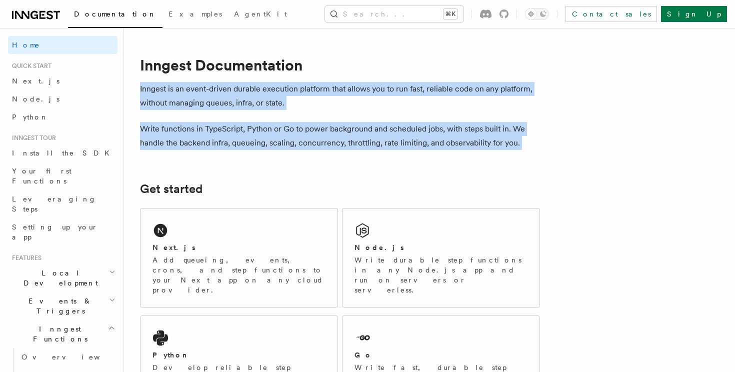
drag, startPoint x: 138, startPoint y: 86, endPoint x: 469, endPoint y: 157, distance: 337.9
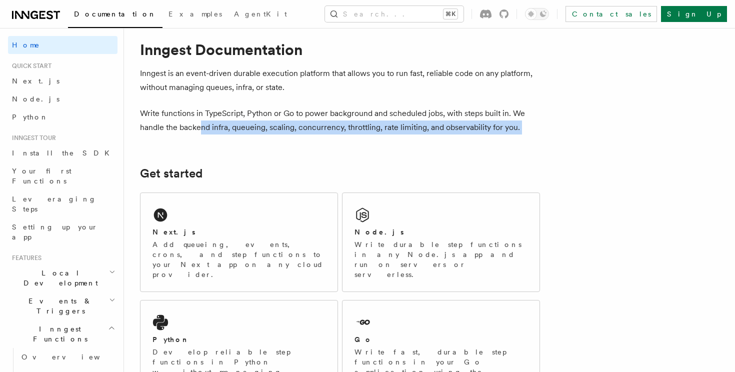
drag, startPoint x: 198, startPoint y: 125, endPoint x: 368, endPoint y: 143, distance: 170.9
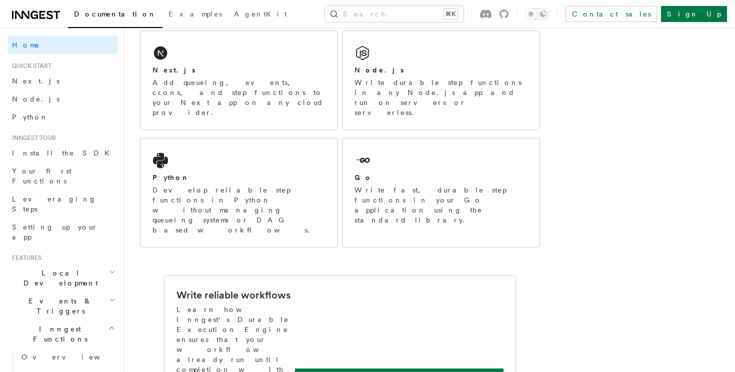
scroll to position [263, 0]
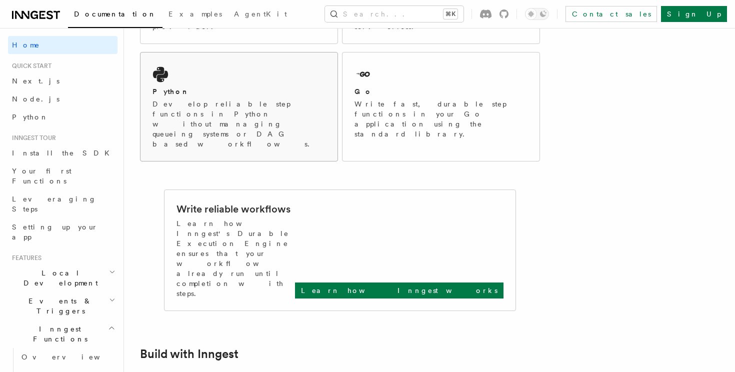
click at [187, 99] on p "Develop reliable step functions in Python without managing queueing systems or …" at bounding box center [238, 124] width 173 height 50
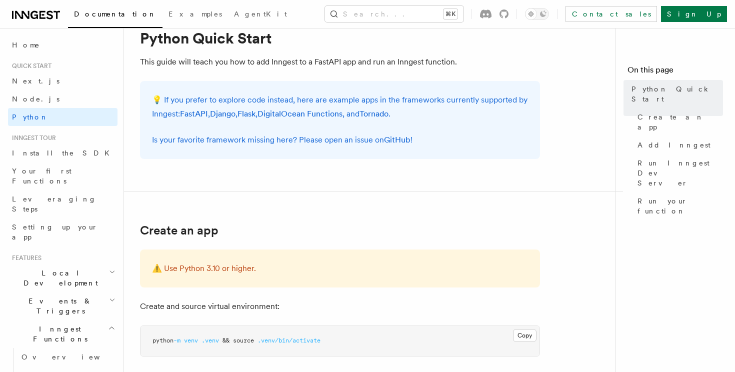
scroll to position [36, 0]
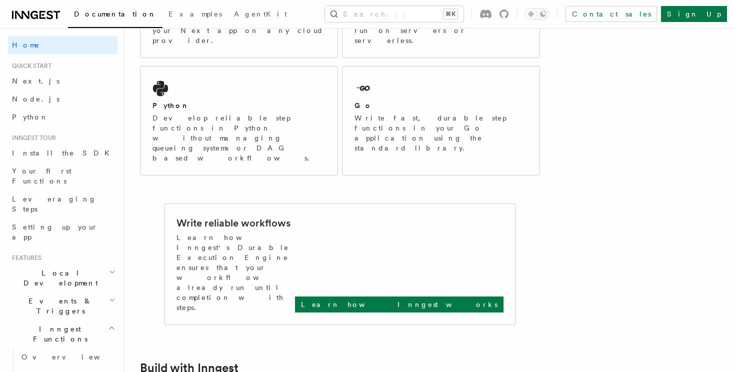
scroll to position [254, 0]
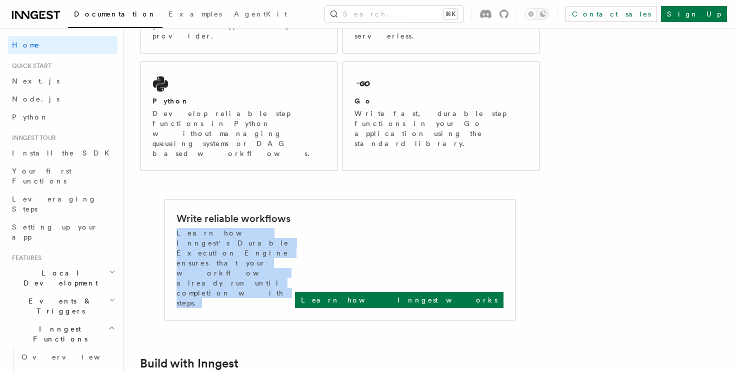
drag, startPoint x: 177, startPoint y: 183, endPoint x: 352, endPoint y: 194, distance: 175.8
click at [295, 228] on p "Learn how Inngest's Durable Execution Engine ensures that your workflow already…" at bounding box center [235, 268] width 118 height 80
drag, startPoint x: 347, startPoint y: 194, endPoint x: 188, endPoint y: 183, distance: 159.4
click at [188, 228] on p "Learn how Inngest's Durable Execution Engine ensures that your workflow already…" at bounding box center [235, 268] width 118 height 80
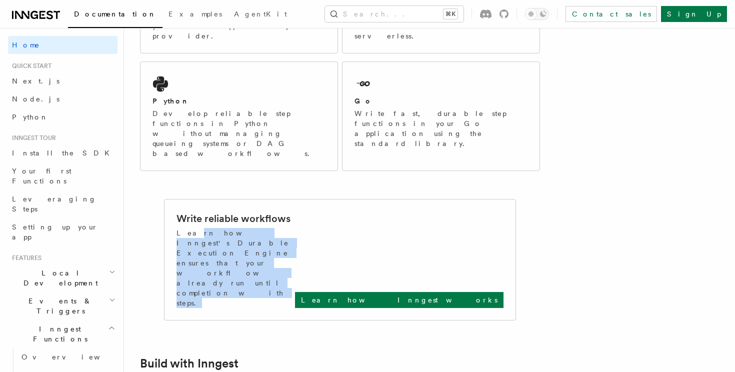
click at [188, 228] on p "Learn how Inngest's Durable Execution Engine ensures that your workflow already…" at bounding box center [235, 268] width 118 height 80
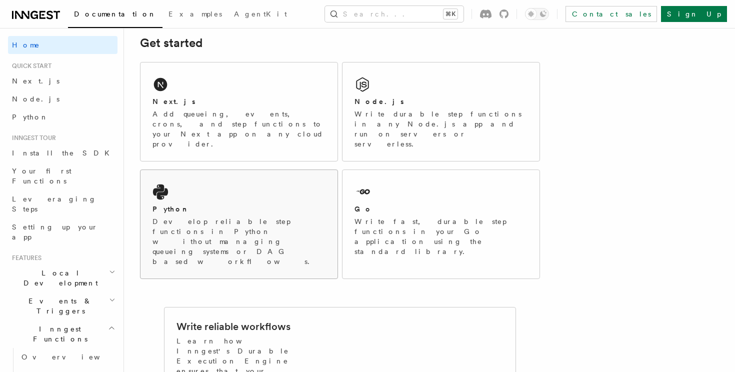
scroll to position [142, 0]
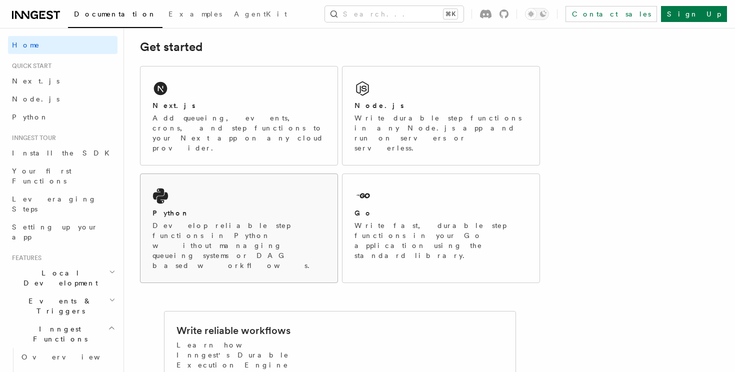
click at [194, 180] on div "Python Develop reliable step functions in Python without managing queueing syst…" at bounding box center [238, 228] width 197 height 108
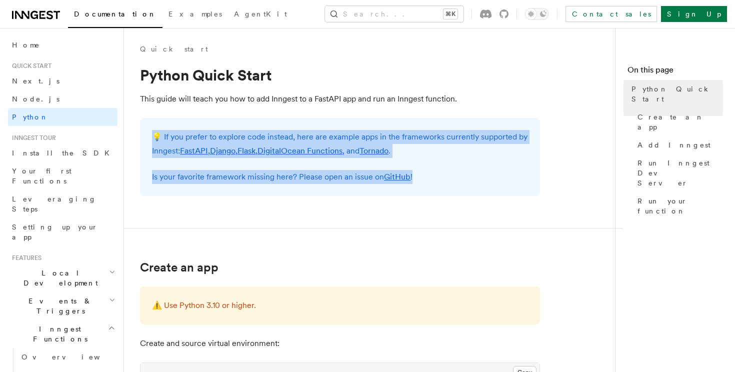
drag, startPoint x: 154, startPoint y: 132, endPoint x: 424, endPoint y: 199, distance: 278.8
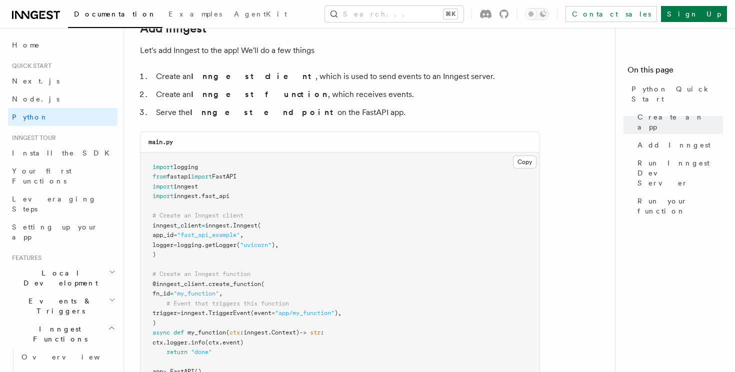
scroll to position [613, 0]
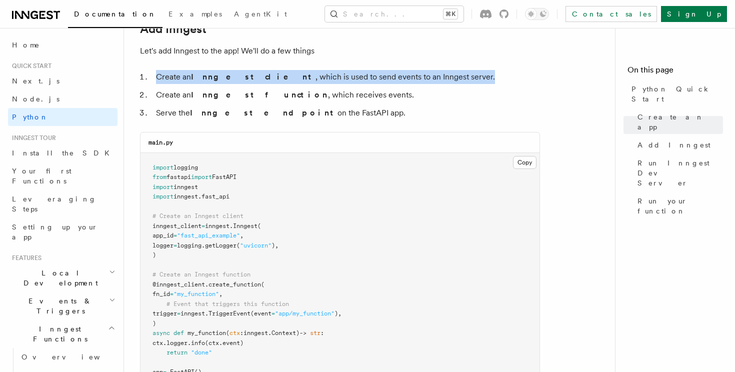
drag, startPoint x: 154, startPoint y: 76, endPoint x: 456, endPoint y: 77, distance: 301.5
click at [456, 77] on li "Create an Inngest client , which is used to send events to an Inngest server." at bounding box center [346, 77] width 387 height 14
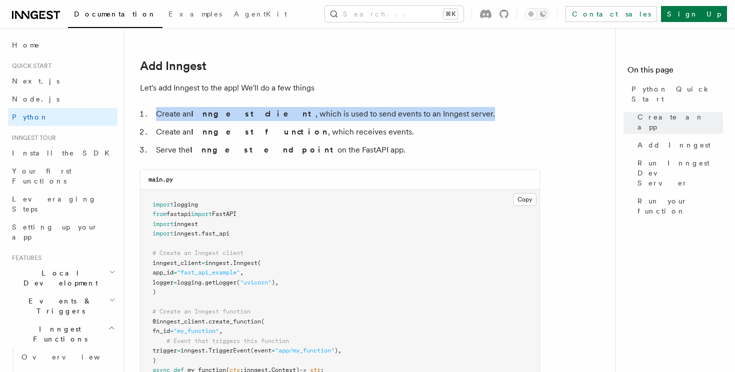
scroll to position [572, 0]
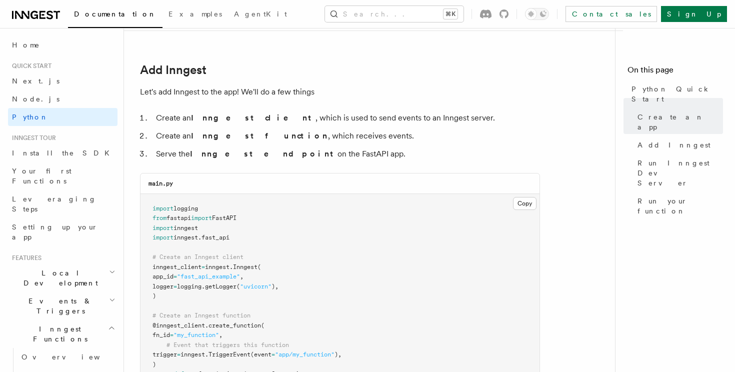
click at [234, 156] on strong "Inngest endpoint" at bounding box center [263, 153] width 147 height 9
drag, startPoint x: 345, startPoint y: 151, endPoint x: 278, endPoint y: 151, distance: 67.0
click at [278, 151] on li "Serve the Inngest endpoint on the FastAPI app." at bounding box center [346, 154] width 387 height 14
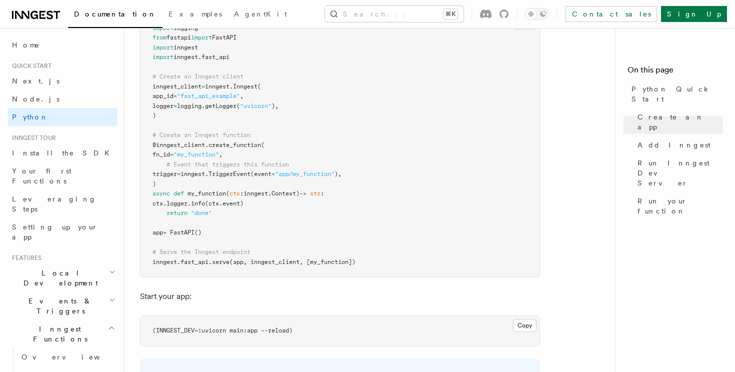
scroll to position [754, 0]
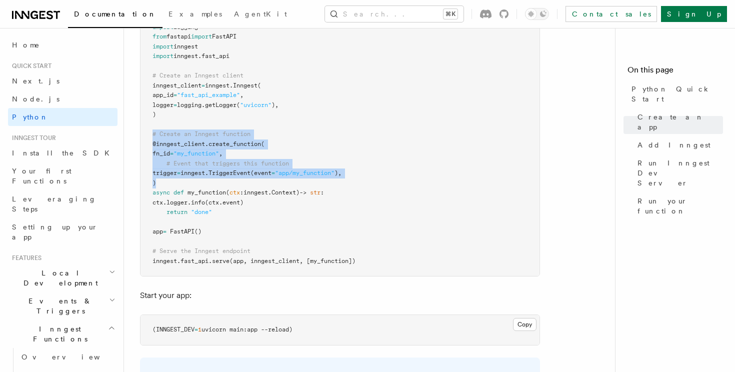
drag, startPoint x: 149, startPoint y: 132, endPoint x: 189, endPoint y: 183, distance: 64.8
click at [189, 183] on pre "import logging from fastapi import FastAPI import inngest import inngest . fast…" at bounding box center [339, 144] width 399 height 264
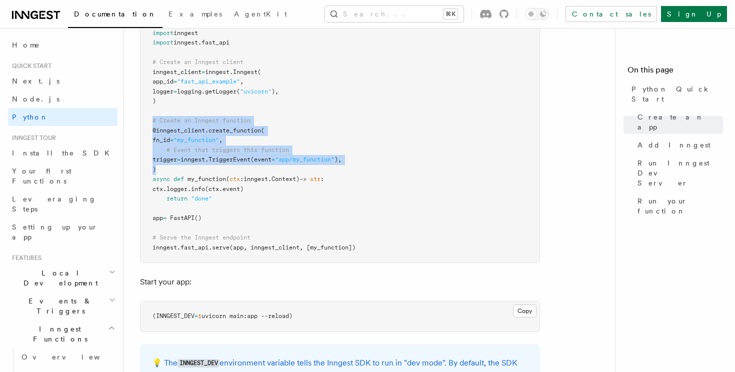
scroll to position [771, 0]
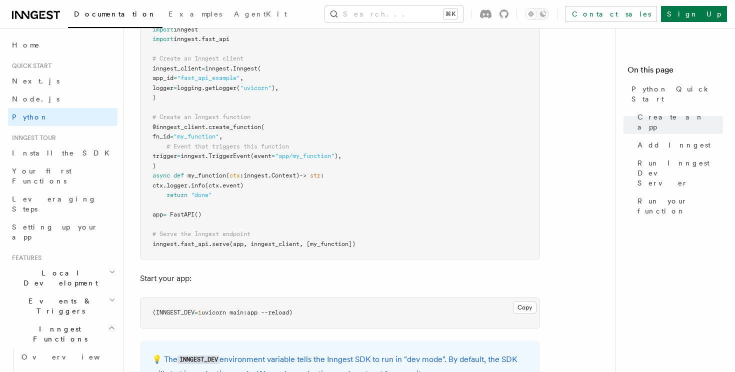
click at [187, 183] on span "logger" at bounding box center [176, 185] width 21 height 7
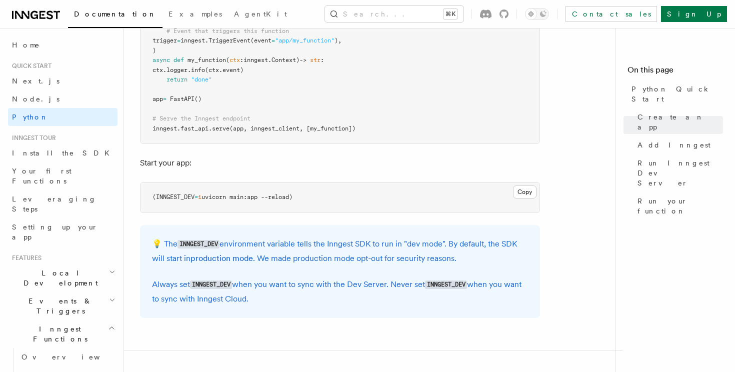
scroll to position [888, 0]
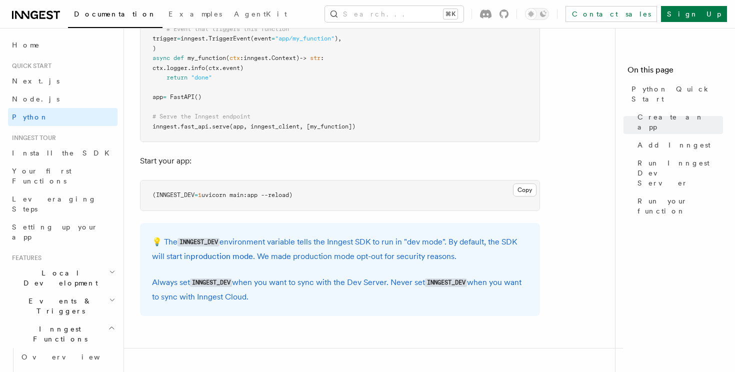
drag, startPoint x: 147, startPoint y: 198, endPoint x: 311, endPoint y: 201, distance: 163.5
click at [311, 201] on pre "(INNGEST_DEV = 1 uvicorn main:app --reload)" at bounding box center [339, 195] width 399 height 30
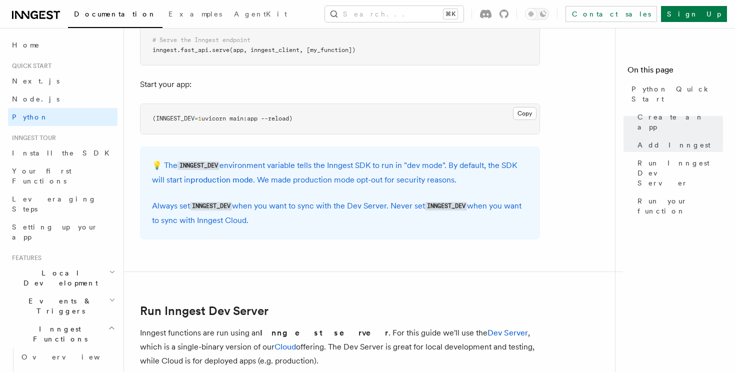
scroll to position [968, 0]
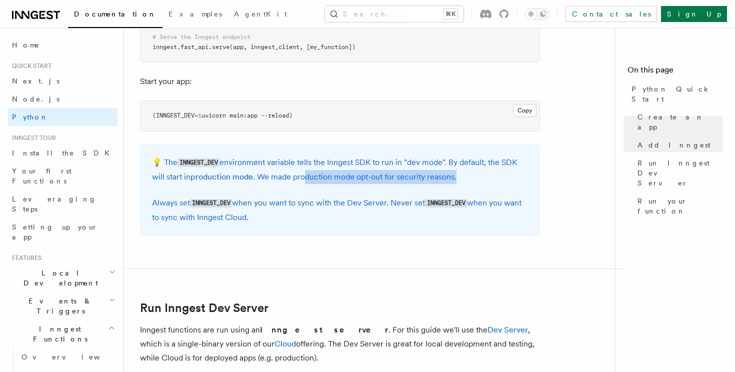
drag, startPoint x: 499, startPoint y: 176, endPoint x: 309, endPoint y: 172, distance: 190.0
click at [309, 171] on p "💡 The INNGEST_DEV environment variable tells the Inngest SDK to run in "dev mod…" at bounding box center [340, 169] width 376 height 28
click at [318, 172] on p "💡 The INNGEST_DEV environment variable tells the Inngest SDK to run in "dev mod…" at bounding box center [340, 169] width 376 height 28
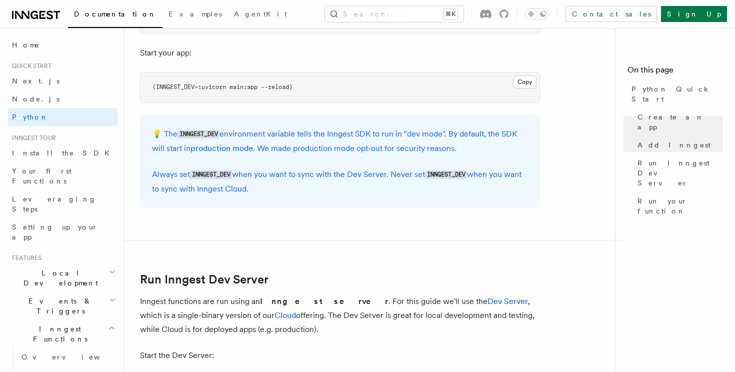
scroll to position [998, 0]
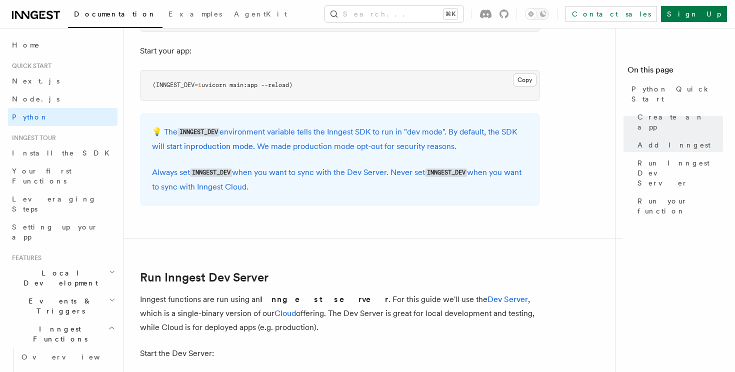
drag, startPoint x: 150, startPoint y: 172, endPoint x: 320, endPoint y: 187, distance: 171.1
click at [320, 189] on div "💡 The INNGEST_DEV environment variable tells the Inngest SDK to run in "dev mod…" at bounding box center [340, 159] width 400 height 93
click at [320, 187] on p "Always set INNGEST_DEV when you want to sync with the Dev Server. Never set INN…" at bounding box center [340, 179] width 376 height 28
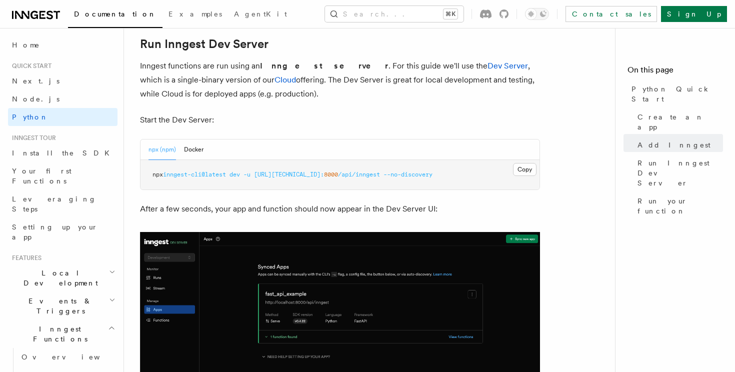
scroll to position [1231, 0]
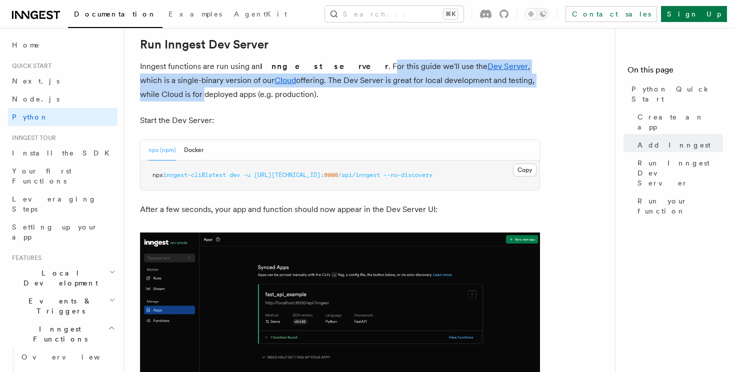
drag, startPoint x: 321, startPoint y: 68, endPoint x: 520, endPoint y: 77, distance: 199.7
click at [521, 78] on p "Inngest functions are run using an Inngest server . For this guide we'll use th…" at bounding box center [340, 80] width 400 height 42
click at [520, 77] on p "Inngest functions are run using an Inngest server . For this guide we'll use th…" at bounding box center [340, 80] width 400 height 42
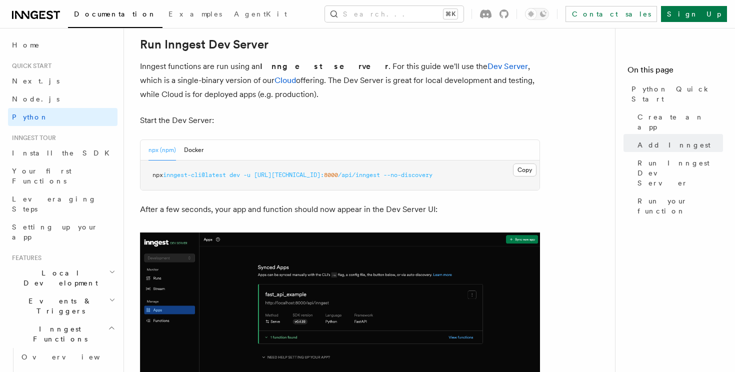
drag, startPoint x: 280, startPoint y: 94, endPoint x: 258, endPoint y: 80, distance: 26.3
click at [258, 80] on p "Inngest functions are run using an Inngest server . For this guide we'll use th…" at bounding box center [340, 80] width 400 height 42
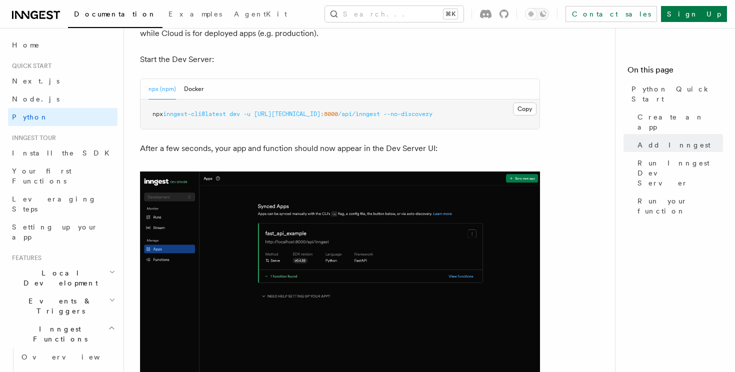
scroll to position [1293, 0]
click at [189, 84] on button "Docker" at bounding box center [193, 88] width 19 height 20
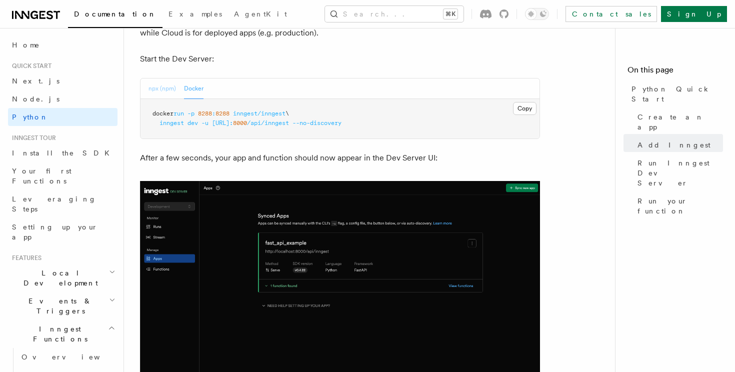
click at [162, 89] on button "npx (npm)" at bounding box center [161, 88] width 27 height 20
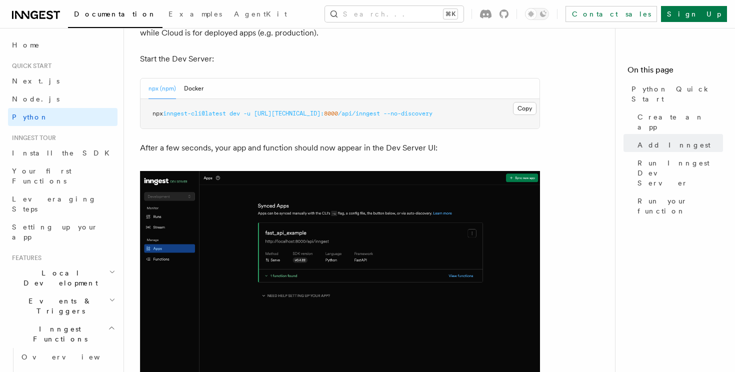
click at [214, 87] on div "npx (npm) Docker" at bounding box center [339, 88] width 399 height 20
click at [196, 89] on button "Docker" at bounding box center [193, 88] width 19 height 20
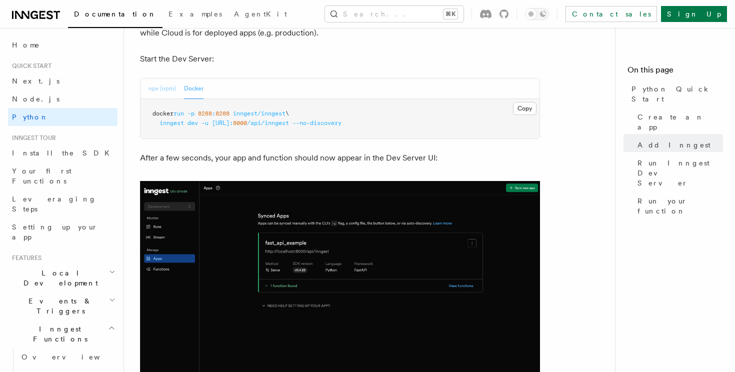
click at [162, 89] on button "npx (npm)" at bounding box center [161, 88] width 27 height 20
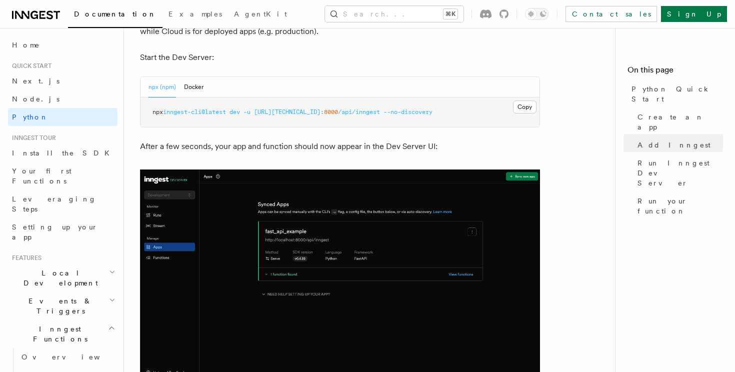
scroll to position [1316, 0]
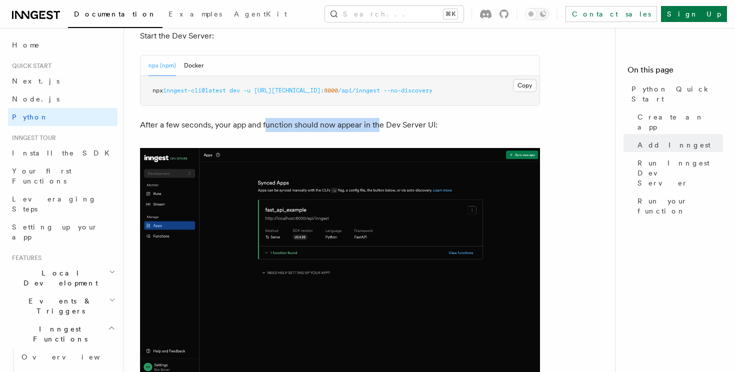
drag, startPoint x: 266, startPoint y: 128, endPoint x: 378, endPoint y: 130, distance: 112.0
click at [378, 130] on p "After a few seconds, your app and function should now appear in the Dev Server …" at bounding box center [340, 125] width 400 height 14
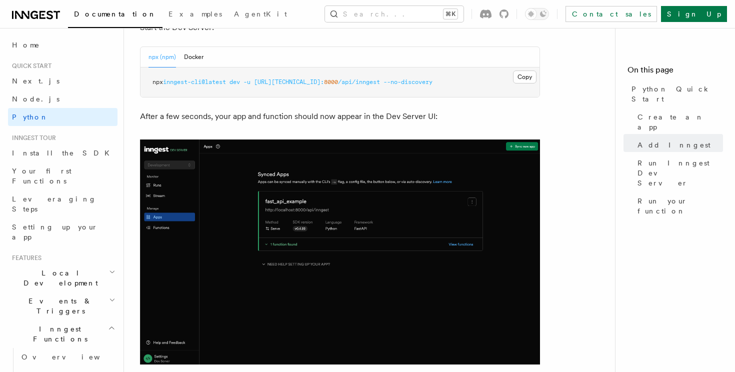
scroll to position [1326, 0]
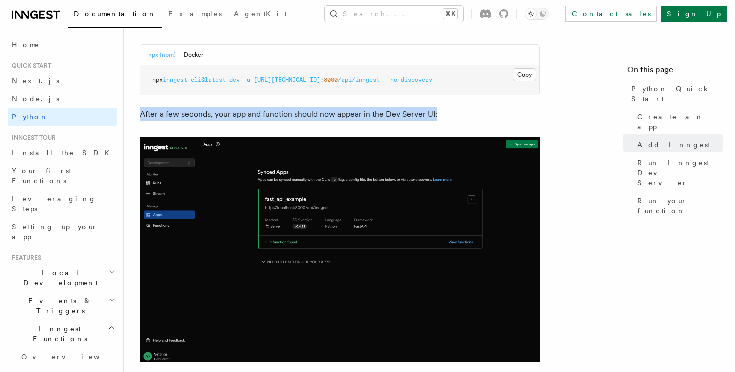
drag, startPoint x: 136, startPoint y: 116, endPoint x: 474, endPoint y: 118, distance: 338.5
click at [473, 118] on p "After a few seconds, your app and function should now appear in the Dev Server …" at bounding box center [340, 114] width 400 height 14
drag, startPoint x: 478, startPoint y: 116, endPoint x: 138, endPoint y: 116, distance: 340.0
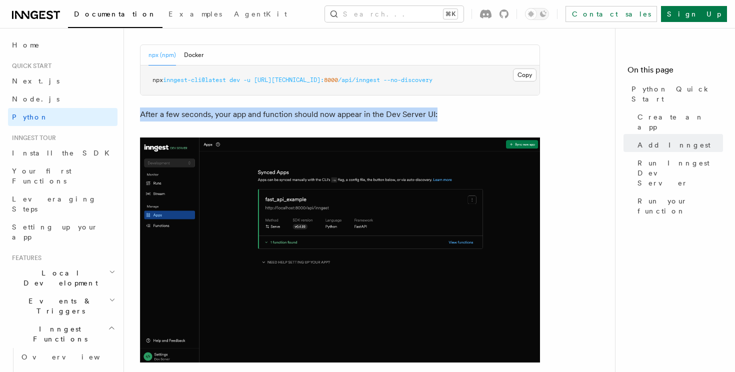
drag, startPoint x: 138, startPoint y: 116, endPoint x: 453, endPoint y: 108, distance: 315.1
click at [453, 108] on p "After a few seconds, your app and function should now appear in the Dev Server …" at bounding box center [340, 114] width 400 height 14
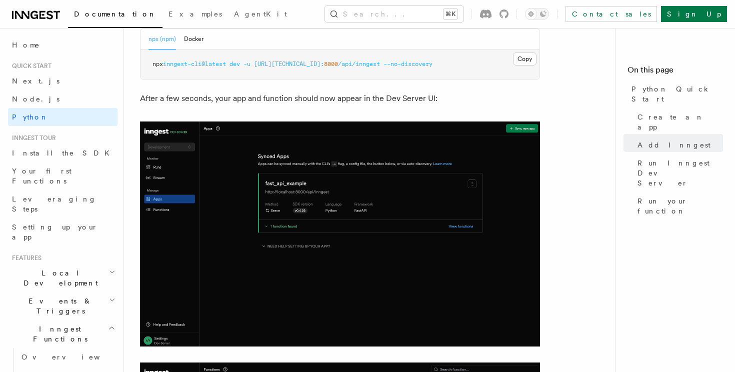
scroll to position [1342, 0]
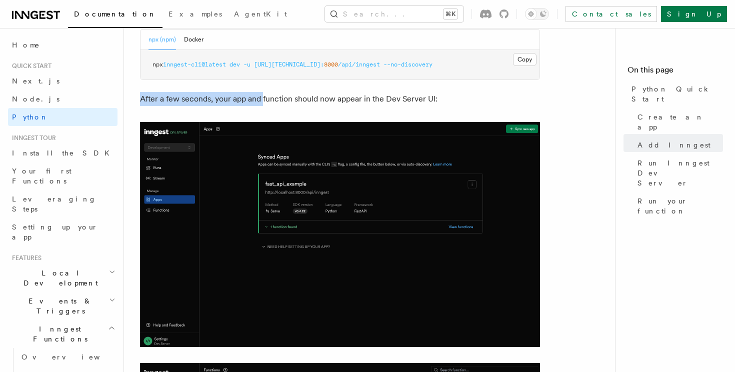
drag, startPoint x: 472, startPoint y: 85, endPoint x: 261, endPoint y: 103, distance: 211.8
click at [261, 103] on p "After a few seconds, your app and function should now appear in the Dev Server …" at bounding box center [340, 99] width 400 height 14
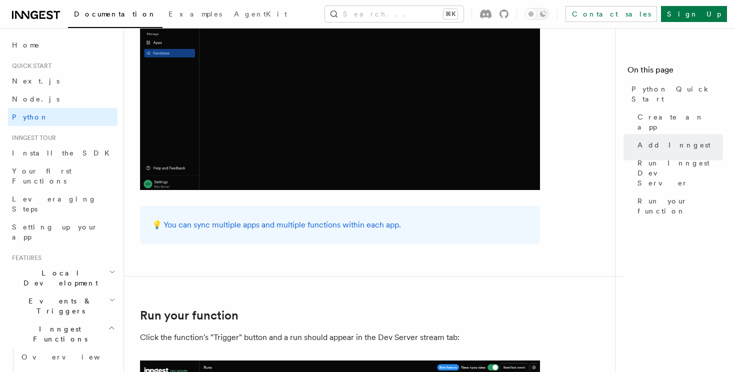
scroll to position [1742, 0]
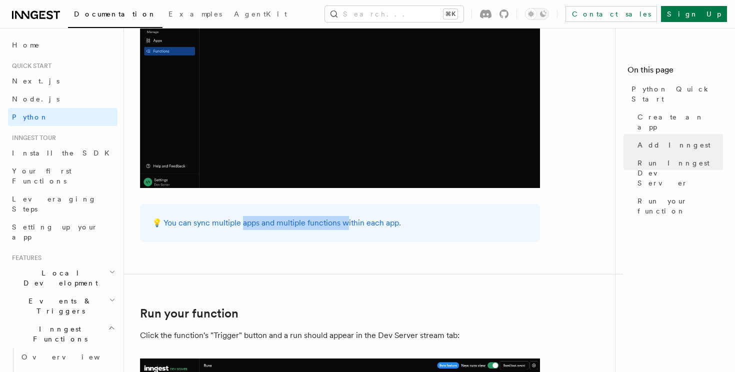
drag, startPoint x: 242, startPoint y: 223, endPoint x: 356, endPoint y: 232, distance: 113.9
click at [355, 231] on div "💡 You can sync multiple apps and multiple functions within each app." at bounding box center [340, 223] width 400 height 38
click at [356, 232] on div "💡 You can sync multiple apps and multiple functions within each app." at bounding box center [340, 223] width 400 height 38
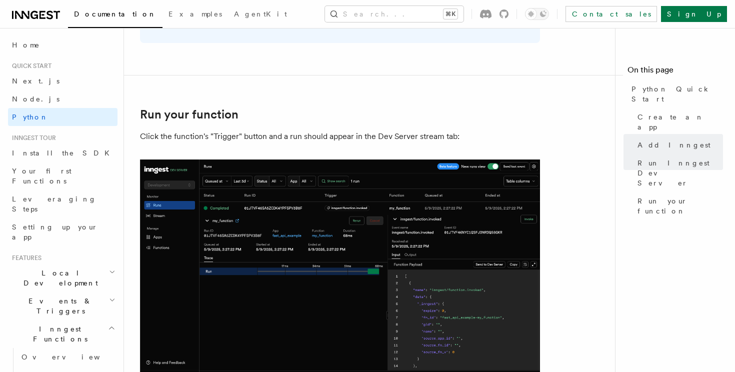
scroll to position [1955, 0]
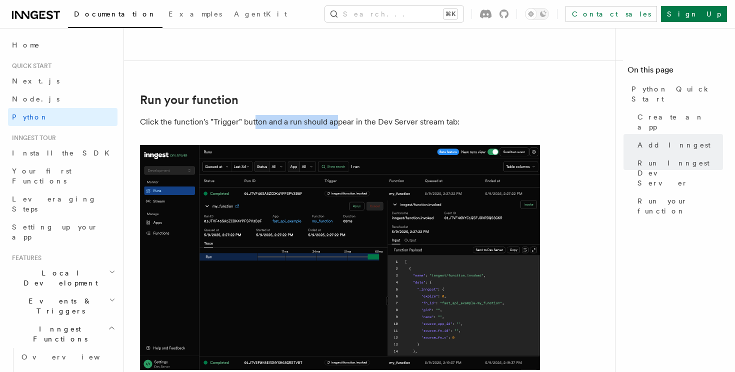
drag, startPoint x: 255, startPoint y: 120, endPoint x: 335, endPoint y: 122, distance: 80.5
click at [336, 122] on p "Click the function's "Trigger" button and a run should appear in the Dev Server…" at bounding box center [340, 122] width 400 height 14
click at [335, 122] on p "Click the function's "Trigger" button and a run should appear in the Dev Server…" at bounding box center [340, 122] width 400 height 14
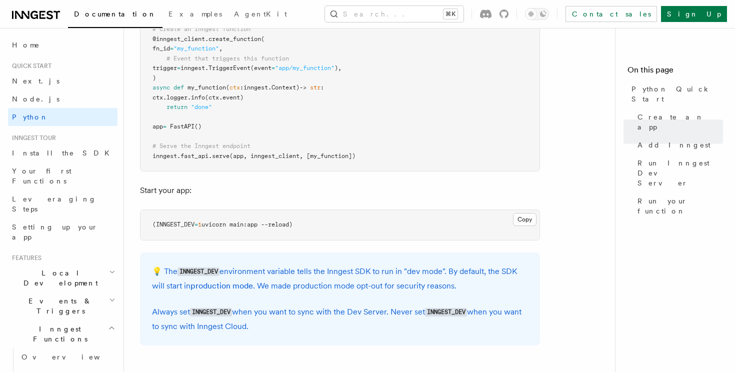
scroll to position [833, 0]
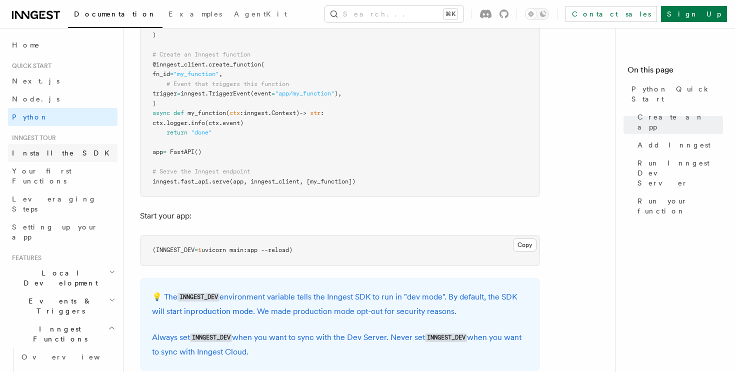
click at [59, 152] on link "Install the SDK" at bounding box center [62, 153] width 109 height 18
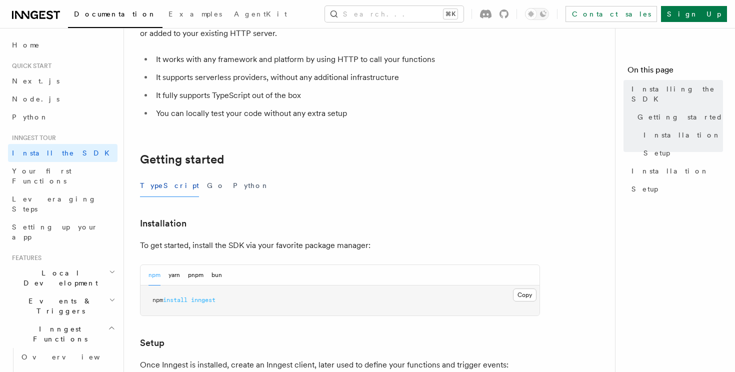
scroll to position [79, 0]
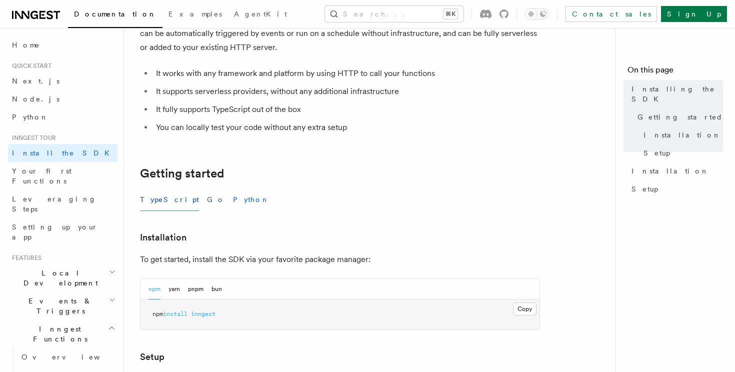
click at [233, 206] on button "Python" at bounding box center [251, 199] width 36 height 22
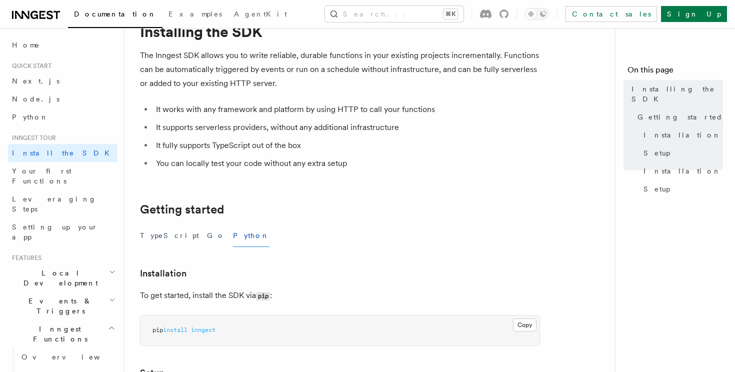
scroll to position [42, 0]
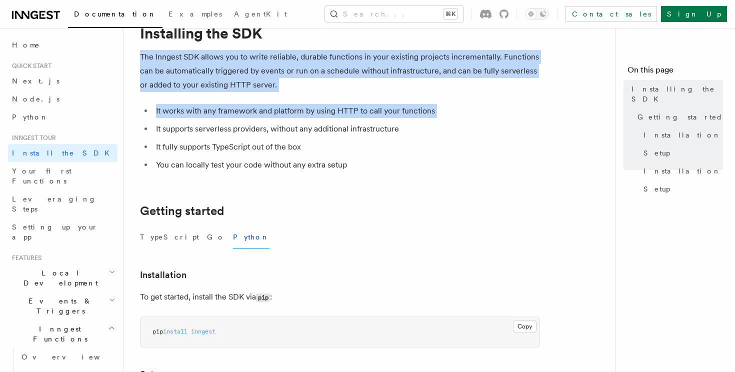
drag, startPoint x: 133, startPoint y: 52, endPoint x: 313, endPoint y: 120, distance: 192.2
click at [313, 119] on div "Inngest tour Installing the SDK The Inngest SDK allows you to write reliable, d…" at bounding box center [389, 378] width 531 height 841
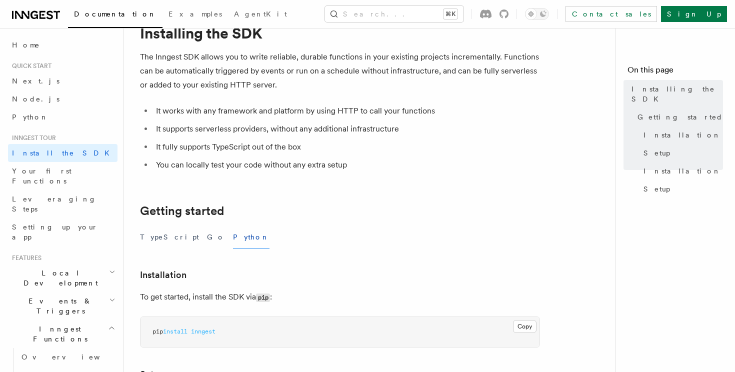
click at [348, 133] on li "It supports serverless providers, without any additional infrastructure" at bounding box center [346, 129] width 387 height 14
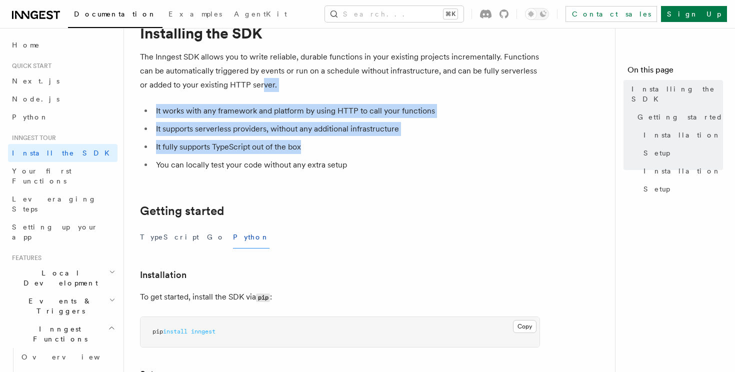
drag, startPoint x: 399, startPoint y: 153, endPoint x: 262, endPoint y: 89, distance: 151.4
click at [262, 89] on p "The Inngest SDK allows you to write reliable, durable functions in your existin…" at bounding box center [340, 71] width 400 height 42
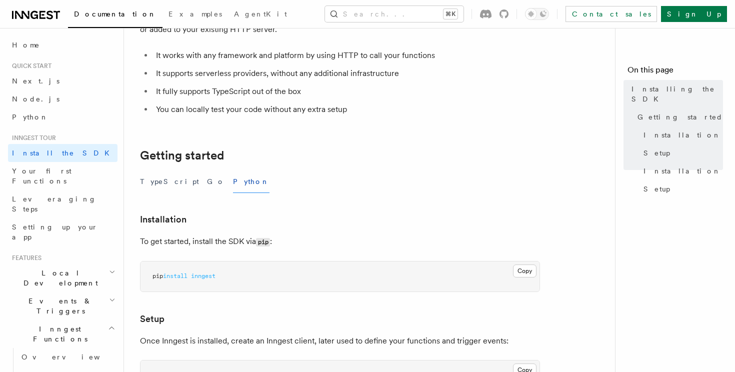
scroll to position [113, 0]
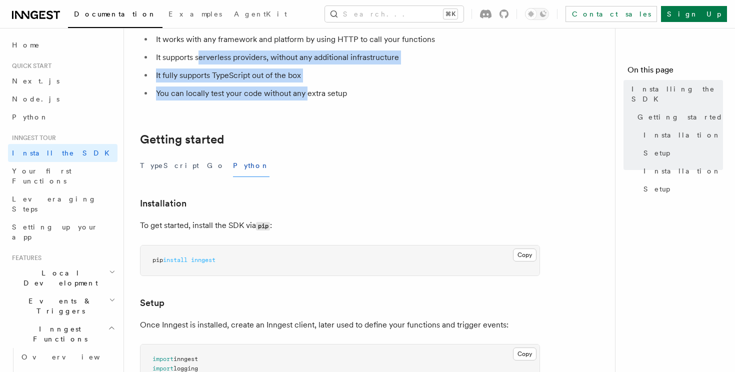
drag, startPoint x: 198, startPoint y: 58, endPoint x: 312, endPoint y: 94, distance: 120.2
click at [312, 94] on ul "It works with any framework and platform by using HTTP to call your functions I…" at bounding box center [340, 66] width 400 height 68
click at [312, 94] on li "You can locally test your code without any extra setup" at bounding box center [346, 93] width 387 height 14
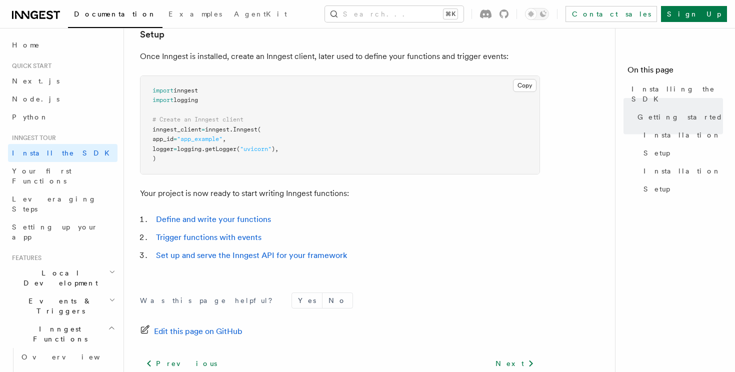
scroll to position [378, 0]
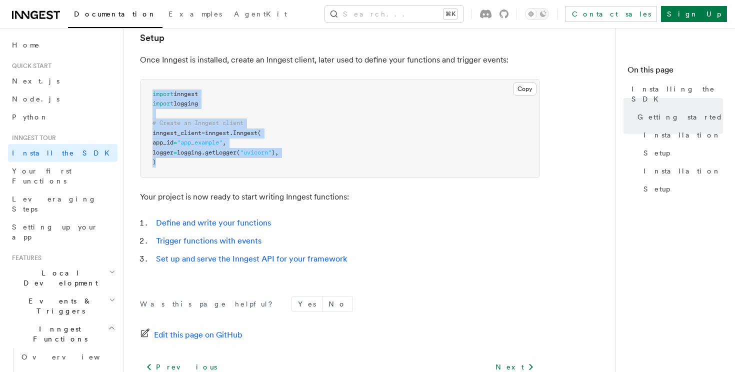
drag, startPoint x: 149, startPoint y: 91, endPoint x: 202, endPoint y: 170, distance: 94.9
click at [202, 170] on pre "import inngest import logging # Create an Inngest client inngest_client = innge…" at bounding box center [339, 128] width 399 height 98
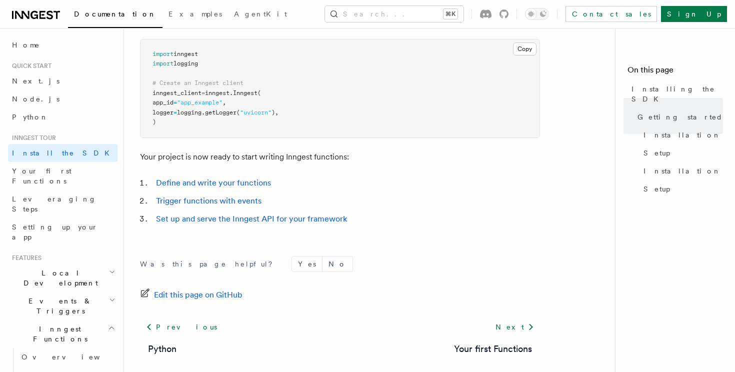
scroll to position [430, 0]
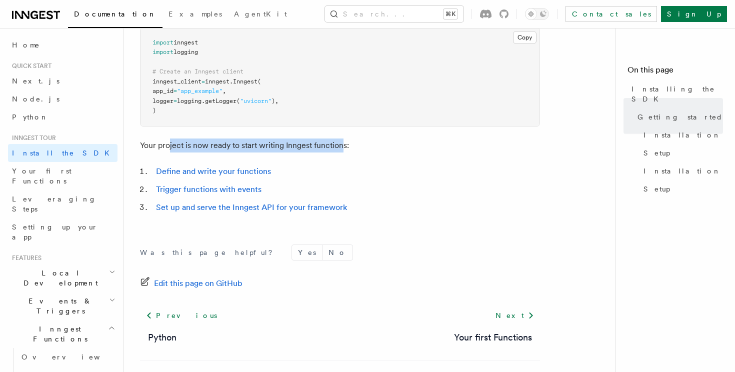
drag, startPoint x: 168, startPoint y: 144, endPoint x: 341, endPoint y: 150, distance: 172.6
click at [341, 150] on p "Your project is now ready to start writing Inngest functions:" at bounding box center [340, 145] width 400 height 14
click at [340, 150] on p "Your project is now ready to start writing Inngest functions:" at bounding box center [340, 145] width 400 height 14
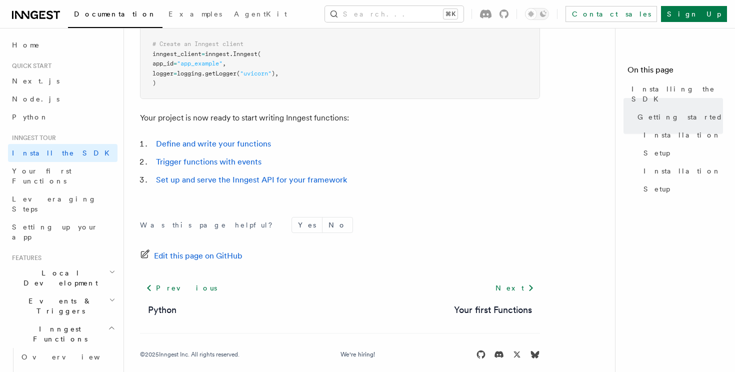
scroll to position [464, 0]
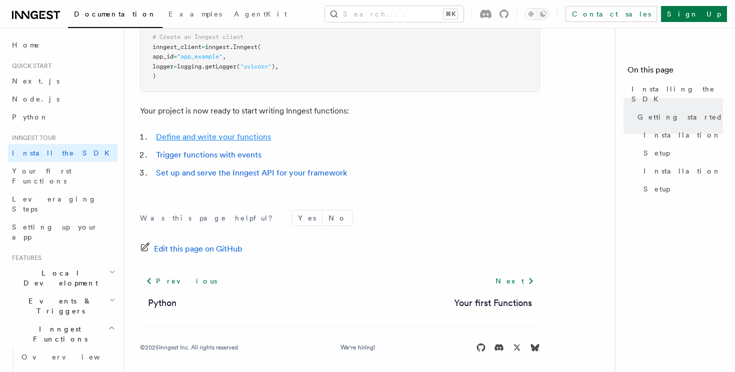
click at [226, 134] on link "Define and write your functions" at bounding box center [213, 136] width 115 height 9
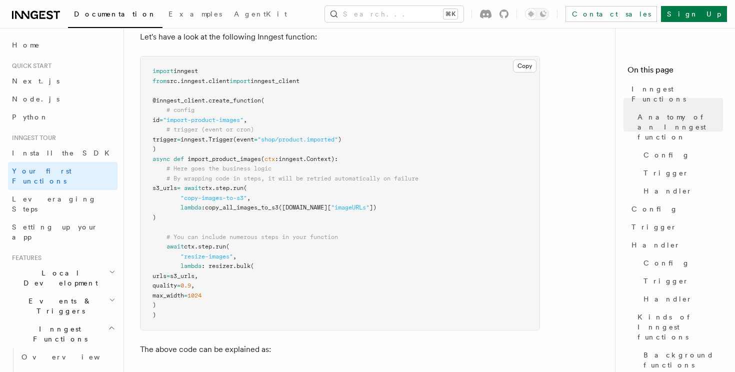
scroll to position [238, 0]
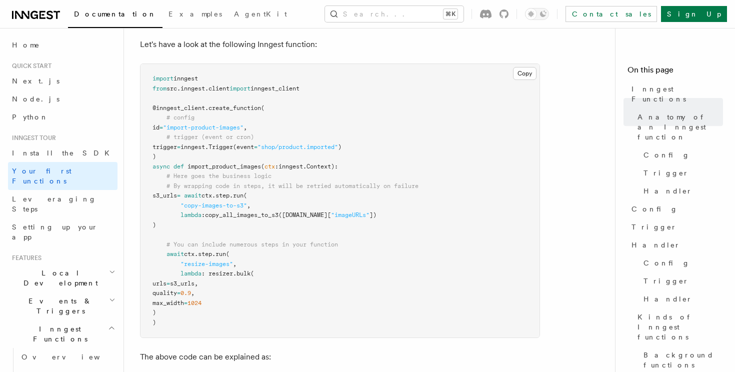
click at [254, 205] on pre "import inngest from src . inngest . client import inngest_client @inngest_clien…" at bounding box center [339, 200] width 399 height 273
click at [250, 211] on span "copy_all_images_to_s3" at bounding box center [241, 214] width 73 height 7
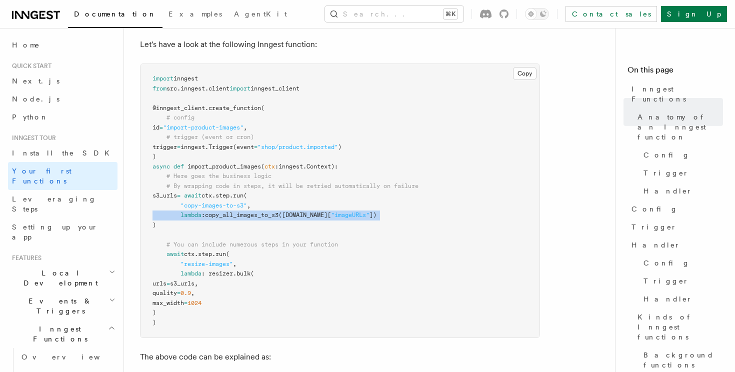
click at [250, 211] on span "copy_all_images_to_s3" at bounding box center [241, 214] width 73 height 7
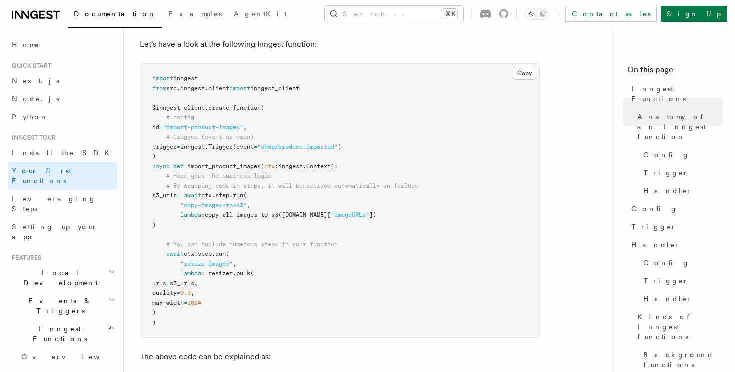
click at [250, 208] on pre "import inngest from src . inngest . client import inngest_client @inngest_clien…" at bounding box center [339, 200] width 399 height 273
drag, startPoint x: 202, startPoint y: 201, endPoint x: 360, endPoint y: 206, distance: 157.6
click at [360, 206] on pre "import inngest from src . inngest . client import inngest_client @inngest_clien…" at bounding box center [339, 200] width 399 height 273
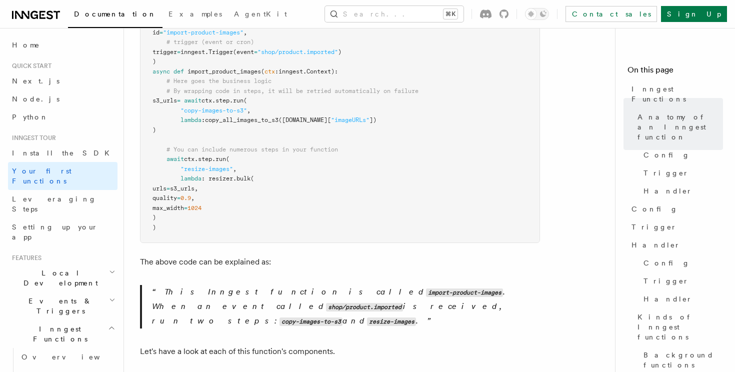
scroll to position [344, 0]
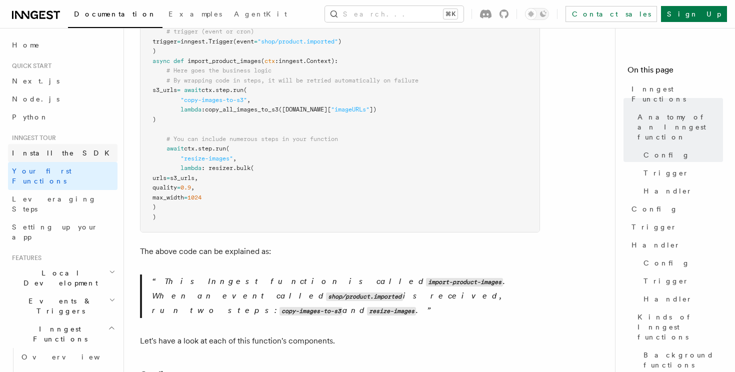
click at [77, 148] on link "Install the SDK" at bounding box center [62, 153] width 109 height 18
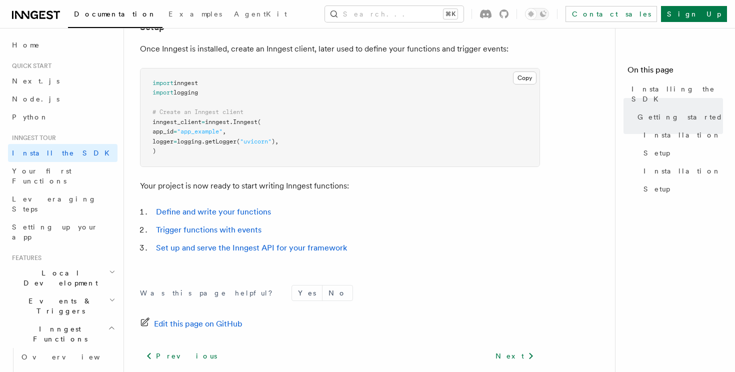
scroll to position [379, 0]
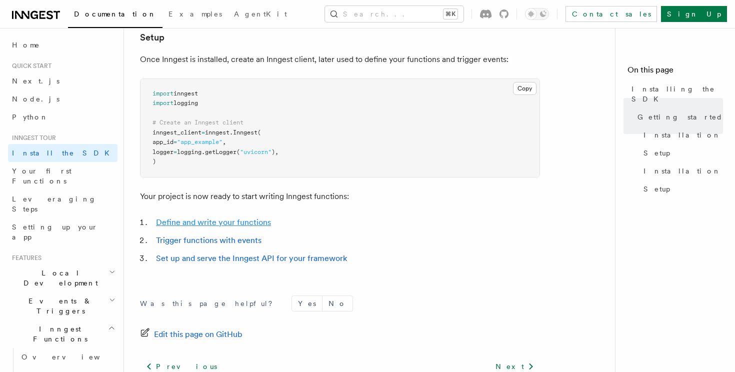
click at [175, 219] on link "Define and write your functions" at bounding box center [213, 221] width 115 height 9
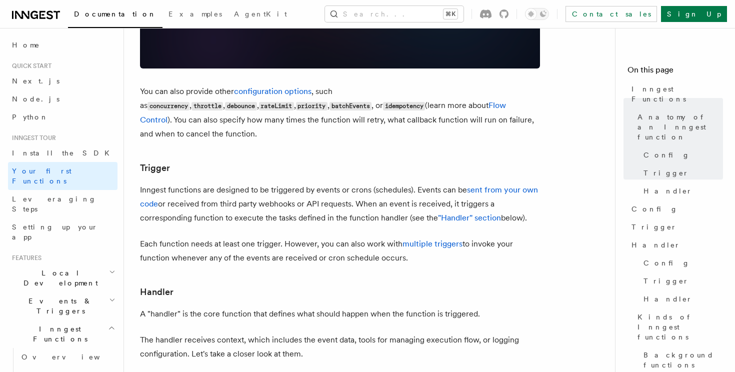
scroll to position [975, 0]
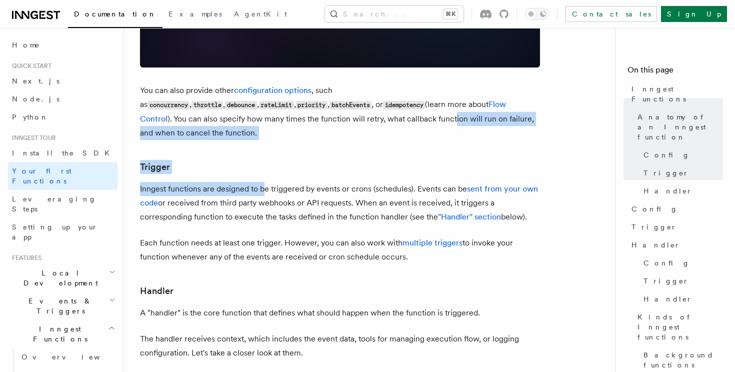
drag, startPoint x: 244, startPoint y: 91, endPoint x: 264, endPoint y: 153, distance: 64.8
click at [264, 152] on article "Inngest tour Inngest Functions Inngest functions enable developers to run relia…" at bounding box center [373, 322] width 467 height 2506
click at [264, 182] on p "Inngest functions are designed to be triggered by events or crons (schedules). …" at bounding box center [340, 203] width 400 height 42
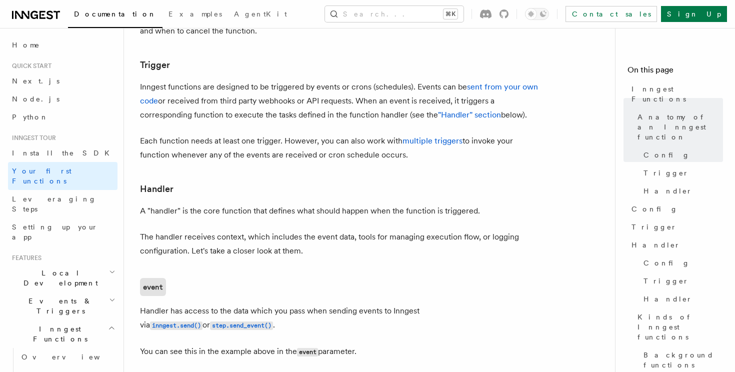
scroll to position [1087, 0]
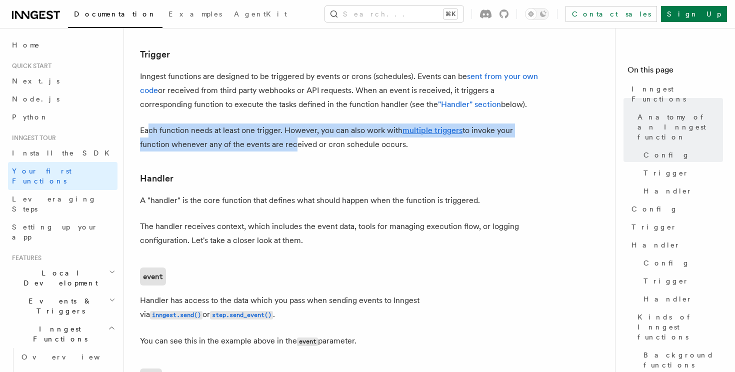
drag, startPoint x: 146, startPoint y: 87, endPoint x: 298, endPoint y: 107, distance: 152.9
click at [297, 123] on p "Each function needs at least one trigger. However, you can also work with multi…" at bounding box center [340, 137] width 400 height 28
click at [298, 123] on p "Each function needs at least one trigger. However, you can also work with multi…" at bounding box center [340, 137] width 400 height 28
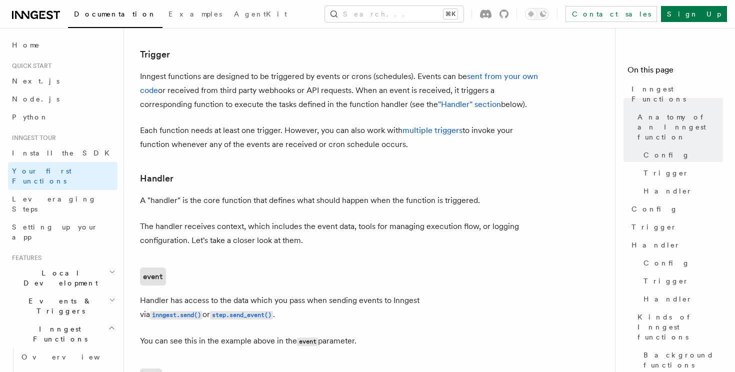
scroll to position [1094, 0]
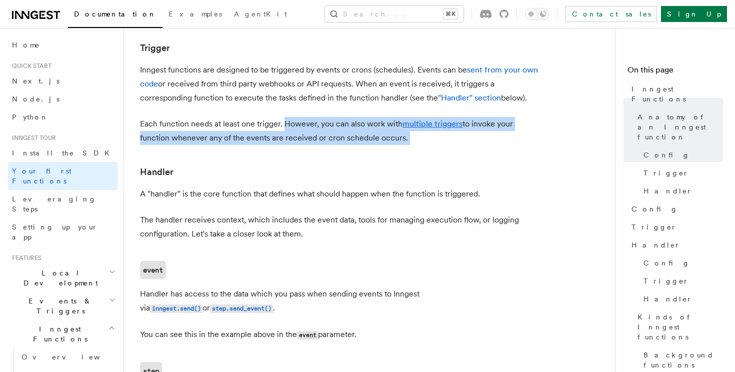
drag, startPoint x: 283, startPoint y: 87, endPoint x: 415, endPoint y: 113, distance: 134.6
click at [415, 114] on article "Inngest tour Inngest Functions Inngest functions enable developers to run relia…" at bounding box center [373, 203] width 467 height 2506
click at [415, 113] on article "Inngest tour Inngest Functions Inngest functions enable developers to run relia…" at bounding box center [373, 203] width 467 height 2506
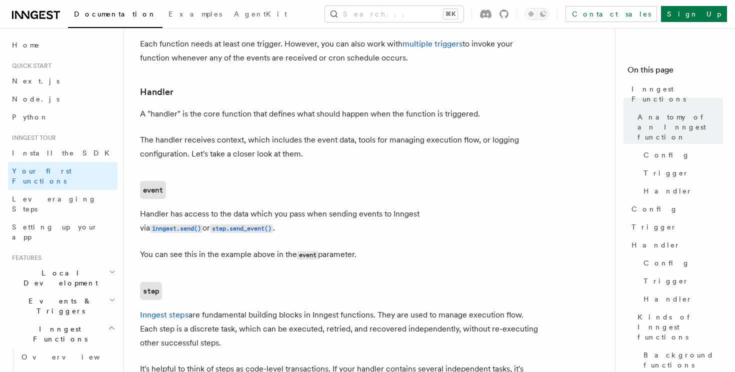
scroll to position [1175, 0]
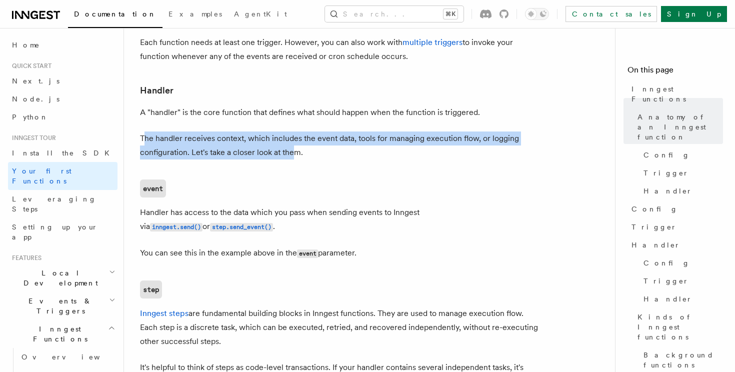
drag, startPoint x: 143, startPoint y: 96, endPoint x: 298, endPoint y: 113, distance: 156.4
click at [298, 131] on p "The handler receives context, which includes the event data, tools for managing…" at bounding box center [340, 145] width 400 height 28
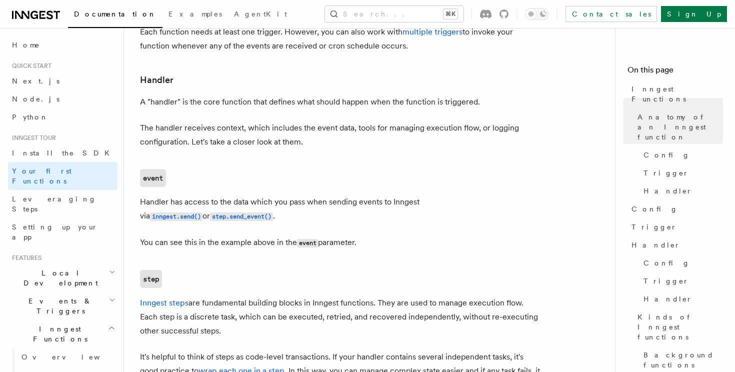
scroll to position [1187, 0]
drag, startPoint x: 353, startPoint y: 84, endPoint x: 369, endPoint y: 87, distance: 16.3
click at [369, 120] on p "The handler receives context, which includes the event data, tools for managing…" at bounding box center [340, 134] width 400 height 28
drag, startPoint x: 190, startPoint y: 99, endPoint x: 290, endPoint y: 102, distance: 99.5
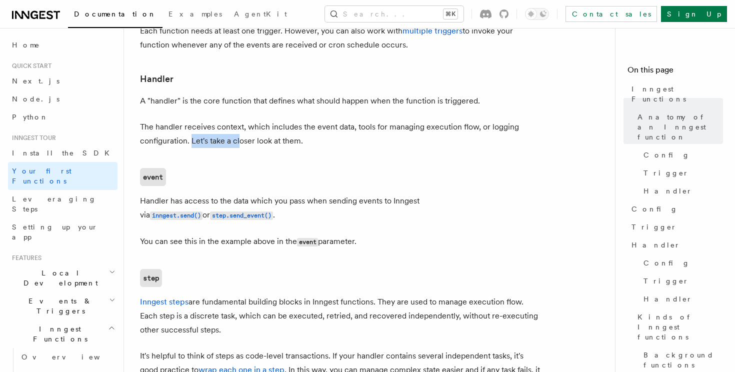
click at [290, 120] on p "The handler receives context, which includes the event data, tools for managing…" at bounding box center [340, 134] width 400 height 28
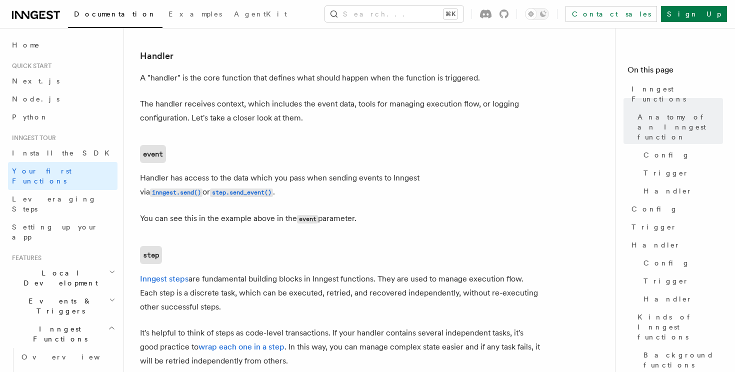
scroll to position [1210, 0]
drag, startPoint x: 255, startPoint y: 141, endPoint x: 339, endPoint y: 140, distance: 84.0
click at [339, 170] on p "Handler has access to the data which you pass when sending events to Inngest vi…" at bounding box center [340, 184] width 400 height 28
drag, startPoint x: 281, startPoint y: 178, endPoint x: 249, endPoint y: 178, distance: 31.5
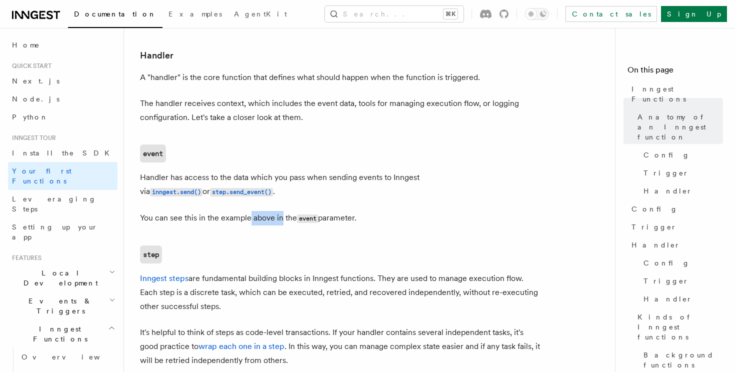
click at [249, 211] on p "You can see this in the example above in the event parameter." at bounding box center [340, 218] width 400 height 14
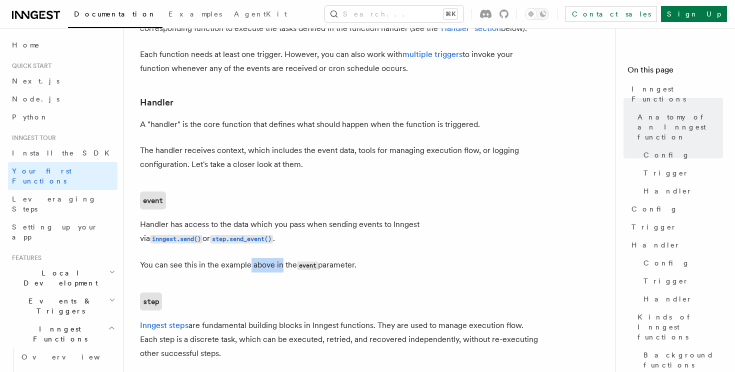
scroll to position [1193, 0]
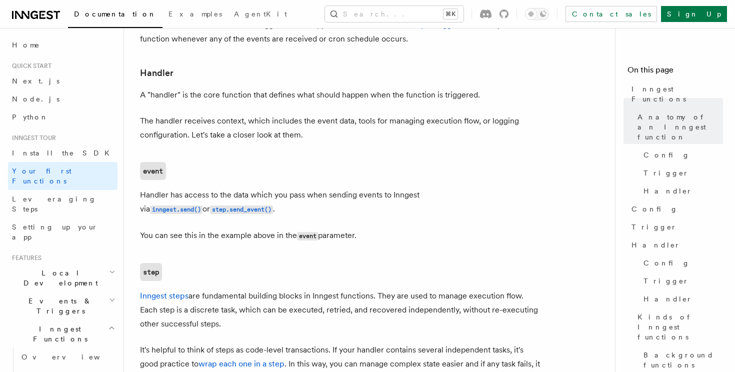
click at [224, 228] on p "You can see this in the example above in the event parameter." at bounding box center [340, 235] width 400 height 14
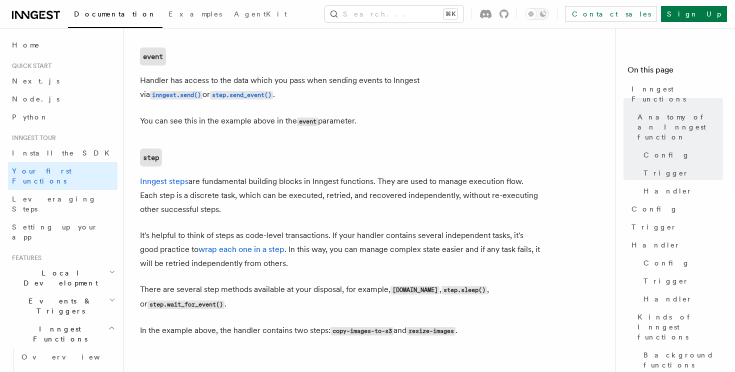
scroll to position [1314, 0]
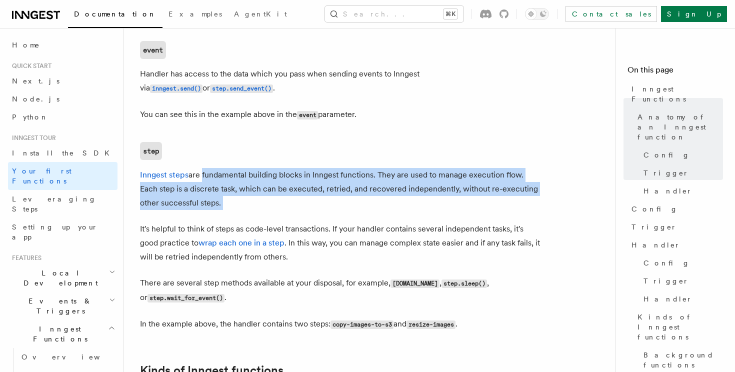
drag, startPoint x: 201, startPoint y: 136, endPoint x: 276, endPoint y: 186, distance: 89.7
click at [276, 222] on p "It's helpful to think of steps as code-level transactions. If your handler cont…" at bounding box center [340, 243] width 400 height 42
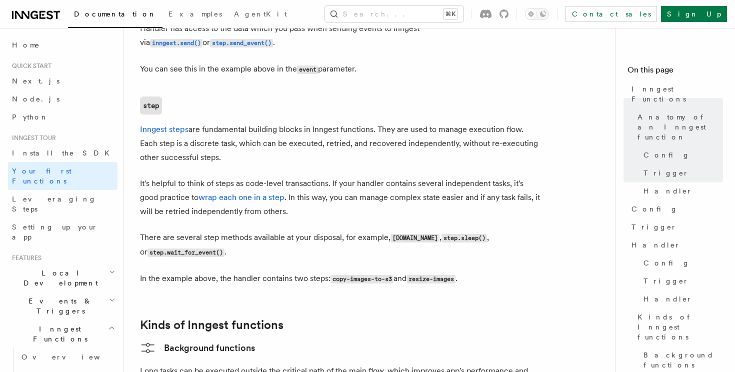
scroll to position [1363, 0]
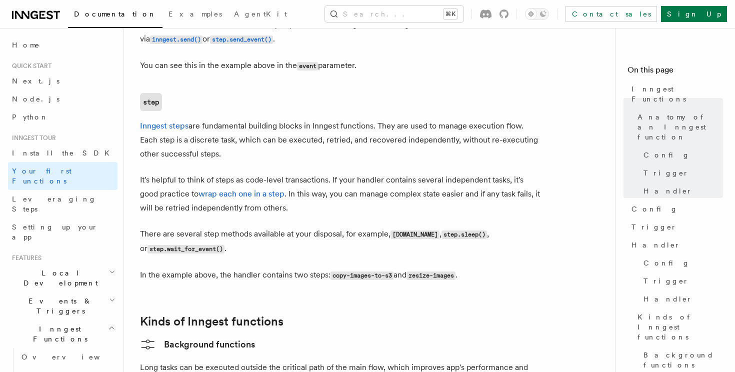
drag, startPoint x: 240, startPoint y: 94, endPoint x: 279, endPoint y: 123, distance: 49.0
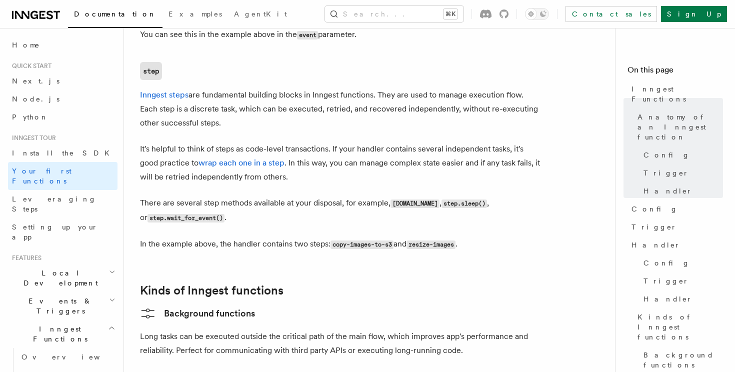
scroll to position [1397, 0]
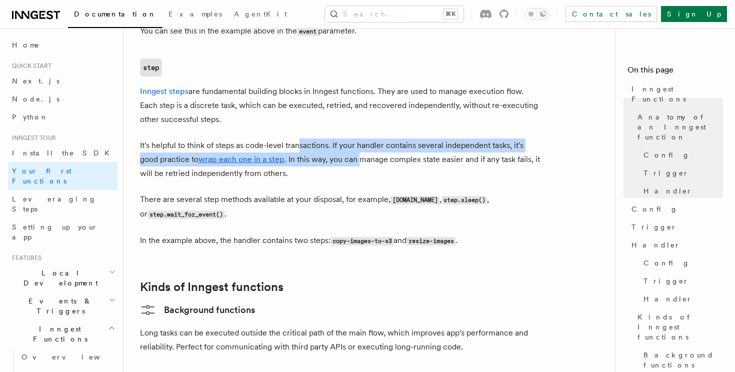
drag, startPoint x: 300, startPoint y: 110, endPoint x: 365, endPoint y: 114, distance: 65.1
click at [365, 138] on p "It's helpful to think of steps as code-level transactions. If your handler cont…" at bounding box center [340, 159] width 400 height 42
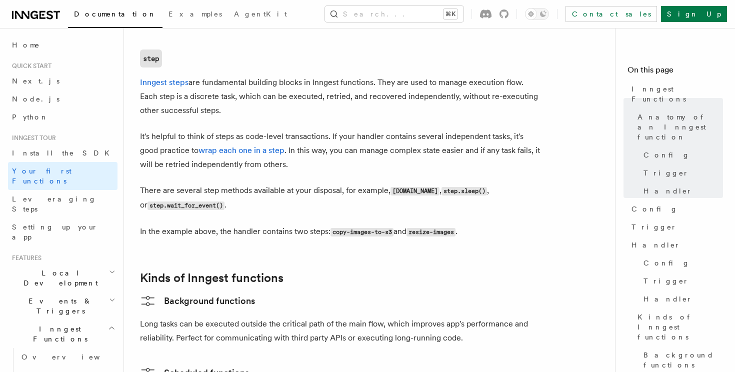
scroll to position [1409, 0]
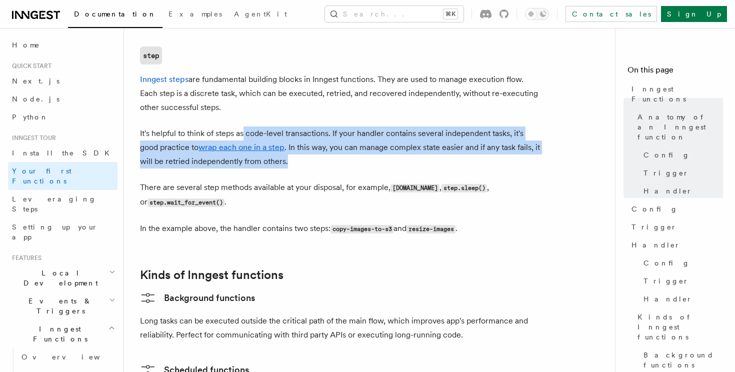
drag, startPoint x: 245, startPoint y: 91, endPoint x: 394, endPoint y: 124, distance: 152.6
click at [394, 126] on p "It's helpful to think of steps as code-level transactions. If your handler cont…" at bounding box center [340, 147] width 400 height 42
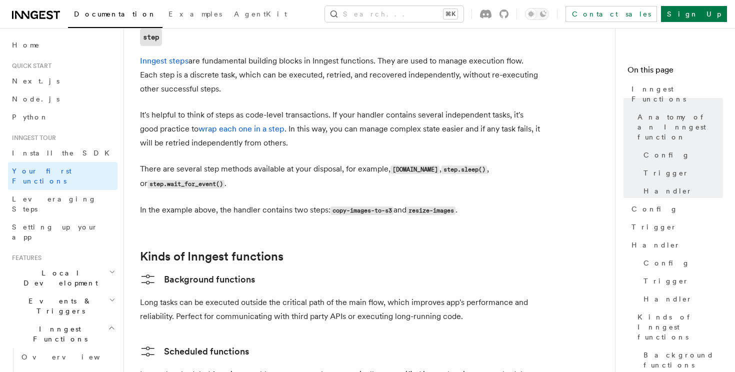
scroll to position [1430, 0]
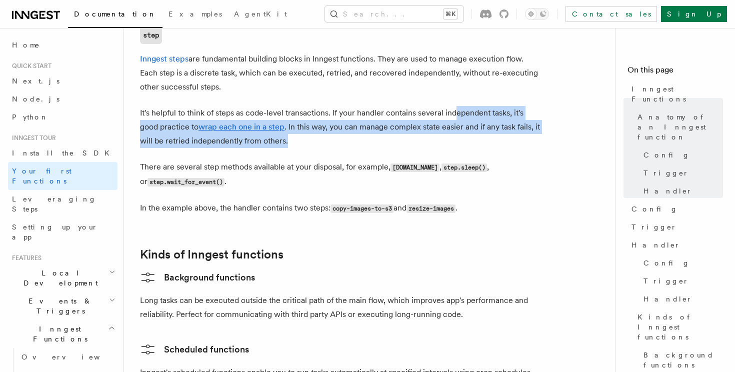
drag, startPoint x: 454, startPoint y: 71, endPoint x: 473, endPoint y: 100, distance: 34.7
click at [473, 106] on p "It's helpful to think of steps as code-level transactions. If your handler cont…" at bounding box center [340, 127] width 400 height 42
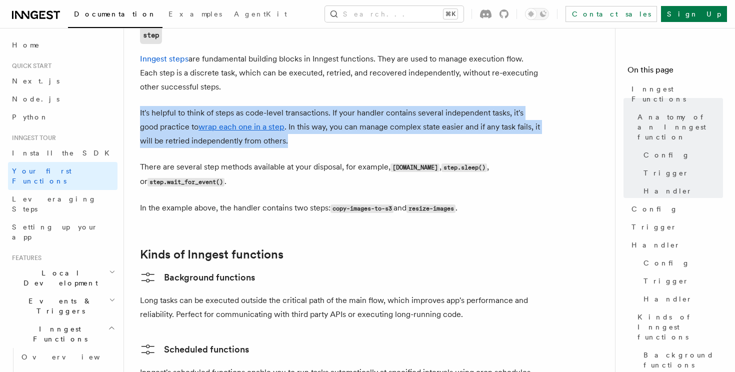
drag, startPoint x: 304, startPoint y: 100, endPoint x: 138, endPoint y: 74, distance: 168.1
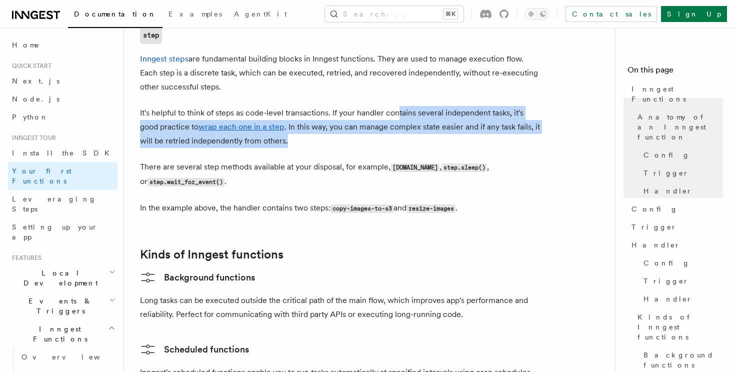
drag, startPoint x: 398, startPoint y: 75, endPoint x: 372, endPoint y: 98, distance: 35.1
click at [372, 106] on p "It's helpful to think of steps as code-level transactions. If your handler cont…" at bounding box center [340, 127] width 400 height 42
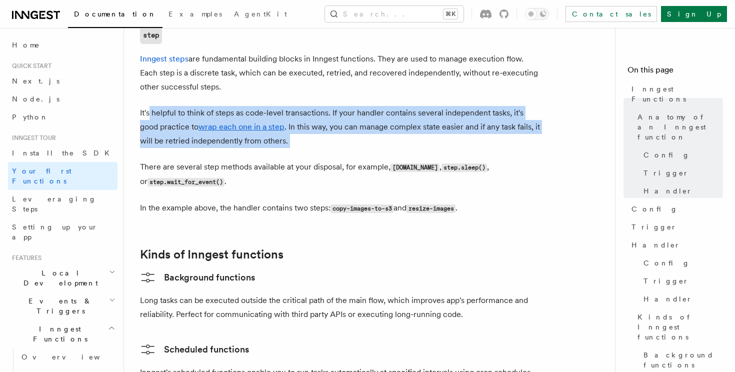
drag, startPoint x: 372, startPoint y: 98, endPoint x: 148, endPoint y: 77, distance: 224.5
click at [148, 106] on p "It's helpful to think of steps as code-level transactions. If your handler cont…" at bounding box center [340, 127] width 400 height 42
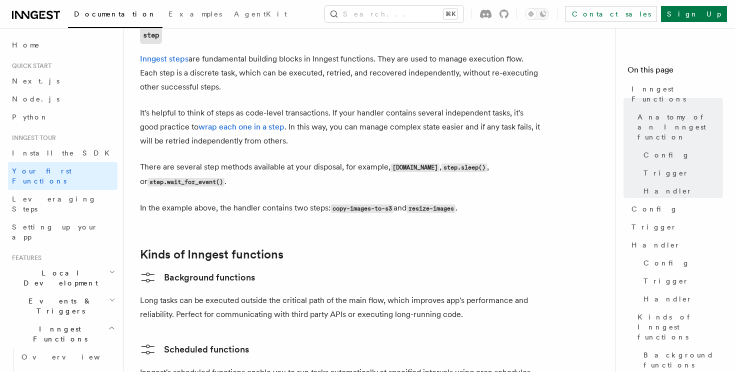
click at [318, 106] on p "It's helpful to think of steps as code-level transactions. If your handler cont…" at bounding box center [340, 127] width 400 height 42
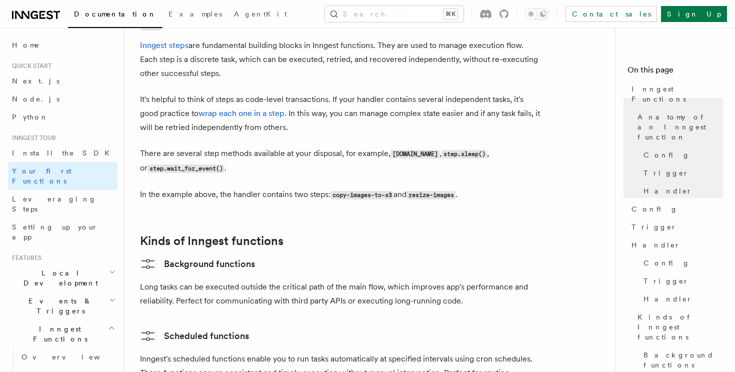
click at [307, 92] on p "It's helpful to think of steps as code-level transactions. If your handler cont…" at bounding box center [340, 113] width 400 height 42
drag, startPoint x: 159, startPoint y: 89, endPoint x: 316, endPoint y: 93, distance: 157.0
click at [316, 93] on p "It's helpful to think of steps as code-level transactions. If your handler cont…" at bounding box center [340, 113] width 400 height 42
drag, startPoint x: 356, startPoint y: 88, endPoint x: 279, endPoint y: 99, distance: 77.9
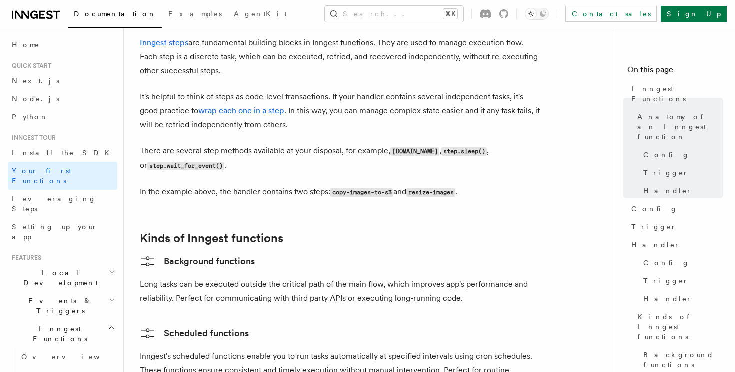
scroll to position [1460, 0]
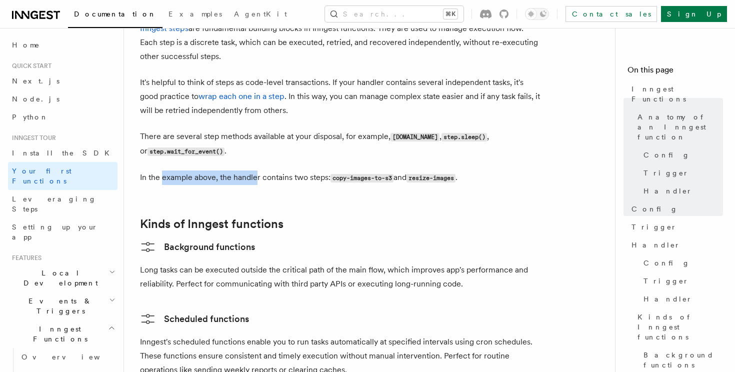
drag, startPoint x: 163, startPoint y: 142, endPoint x: 278, endPoint y: 140, distance: 115.5
click at [277, 170] on p "In the example above, the handler contains two steps: copy-images-to-s3 and res…" at bounding box center [340, 177] width 400 height 14
click at [278, 170] on p "In the example above, the handler contains two steps: copy-images-to-s3 and res…" at bounding box center [340, 177] width 400 height 14
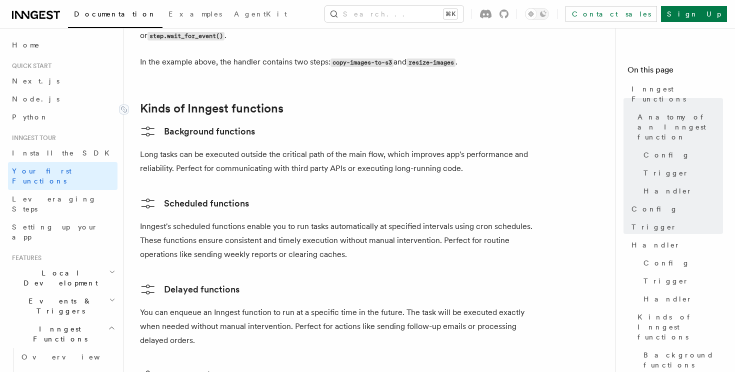
scroll to position [1576, 0]
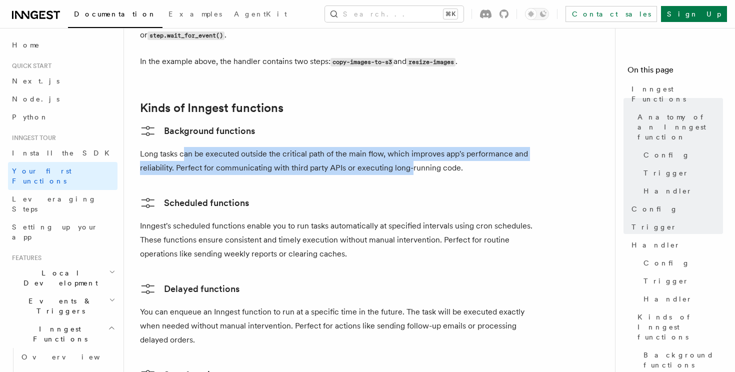
drag, startPoint x: 185, startPoint y: 113, endPoint x: 411, endPoint y: 135, distance: 227.1
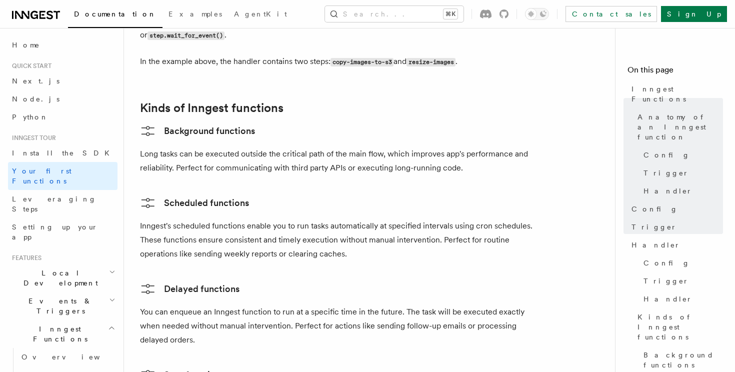
click at [323, 219] on p "Inngest's scheduled functions enable you to run tasks automatically at specifie…" at bounding box center [340, 240] width 400 height 42
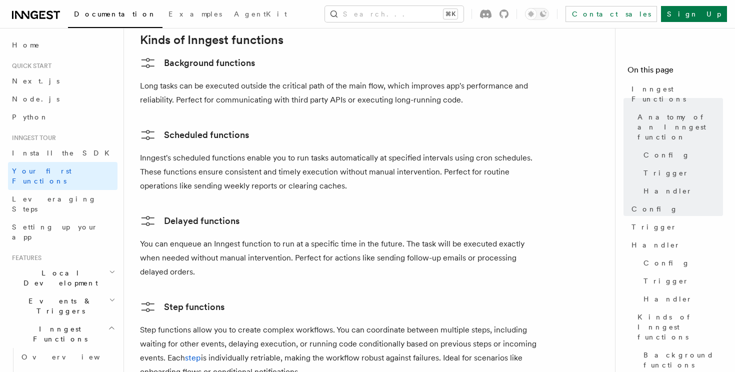
scroll to position [1647, 0]
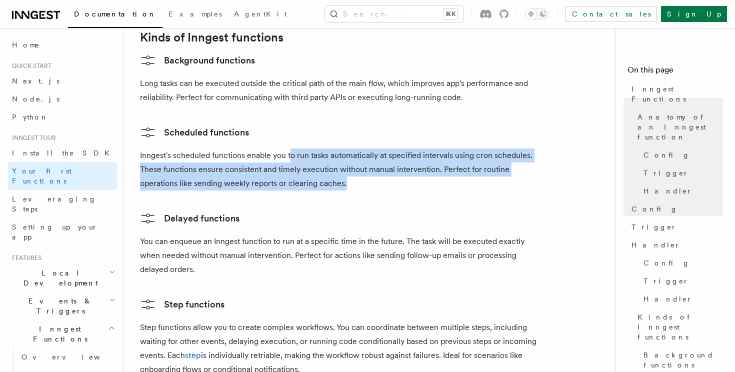
drag, startPoint x: 292, startPoint y: 120, endPoint x: 377, endPoint y: 163, distance: 95.7
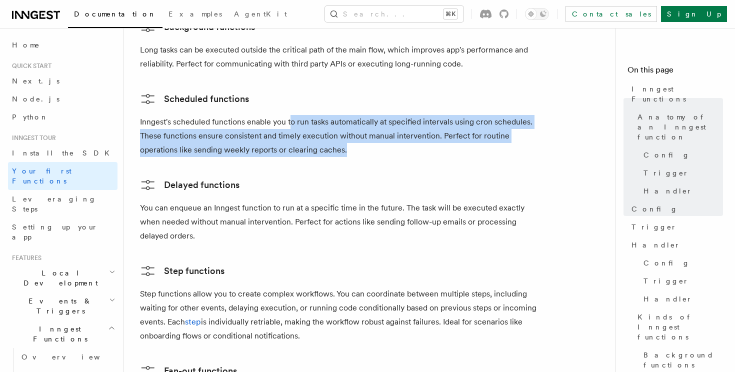
scroll to position [1719, 0]
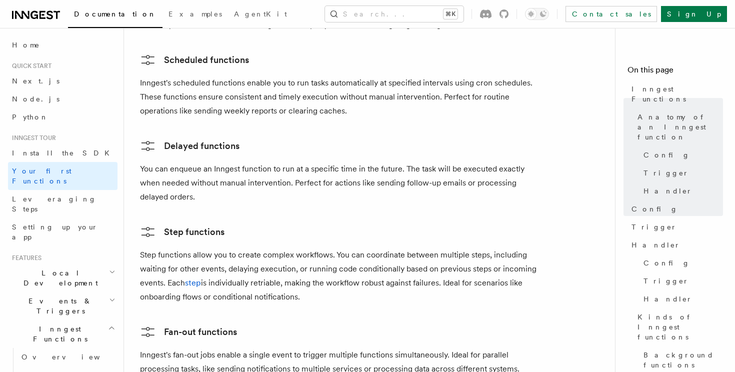
click at [203, 162] on p "You can enqueue an Inngest function to run at a specific time in the future. Th…" at bounding box center [340, 183] width 400 height 42
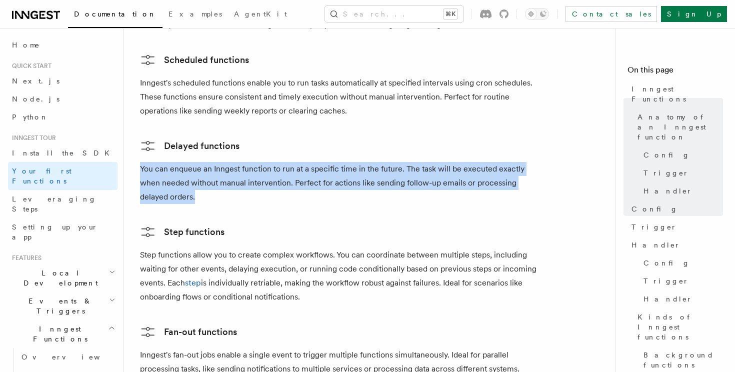
drag, startPoint x: 289, startPoint y: 120, endPoint x: 326, endPoint y: 161, distance: 55.6
click at [326, 162] on p "You can enqueue an Inngest function to run at a specific time in the future. Th…" at bounding box center [340, 183] width 400 height 42
drag, startPoint x: 374, startPoint y: 155, endPoint x: 243, endPoint y: 120, distance: 136.1
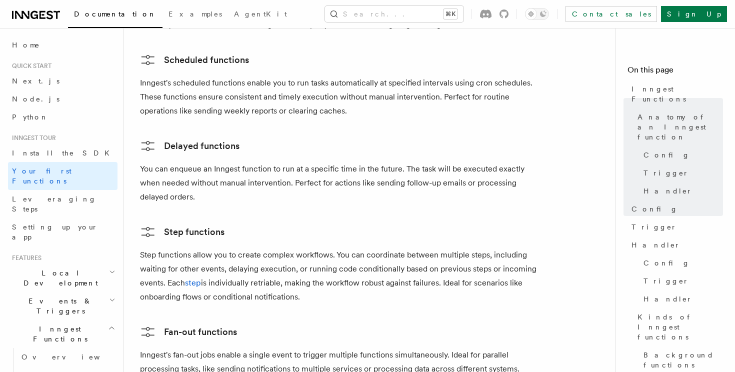
click at [265, 162] on p "You can enqueue an Inngest function to run at a specific time in the future. Th…" at bounding box center [340, 183] width 400 height 42
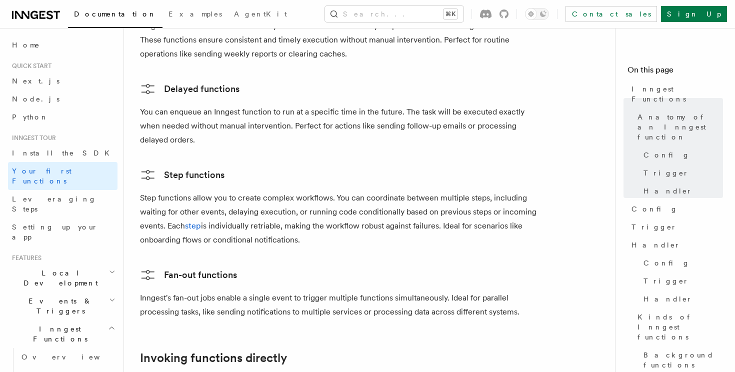
scroll to position [1824, 0]
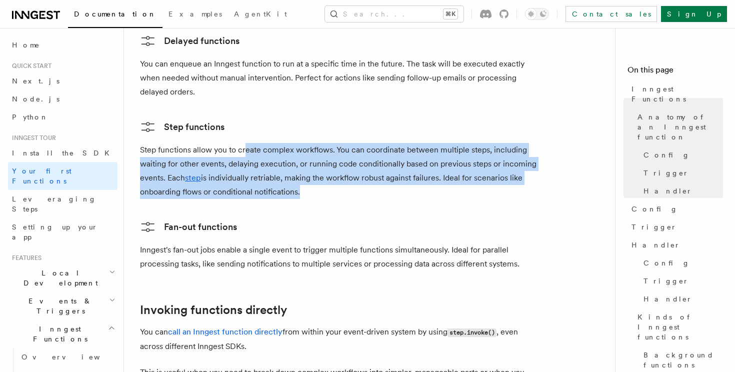
drag, startPoint x: 246, startPoint y: 111, endPoint x: 338, endPoint y: 162, distance: 105.4
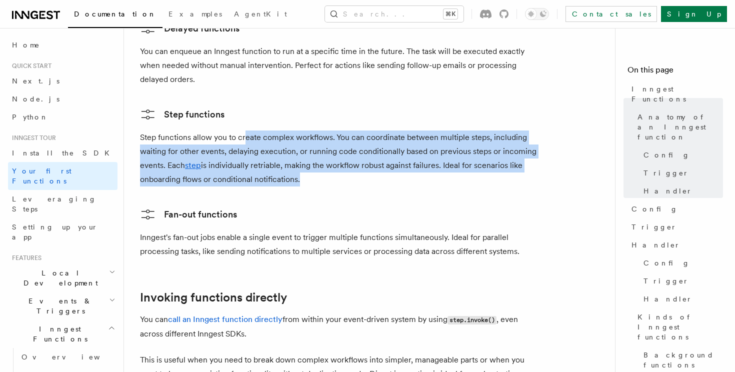
scroll to position [1838, 0]
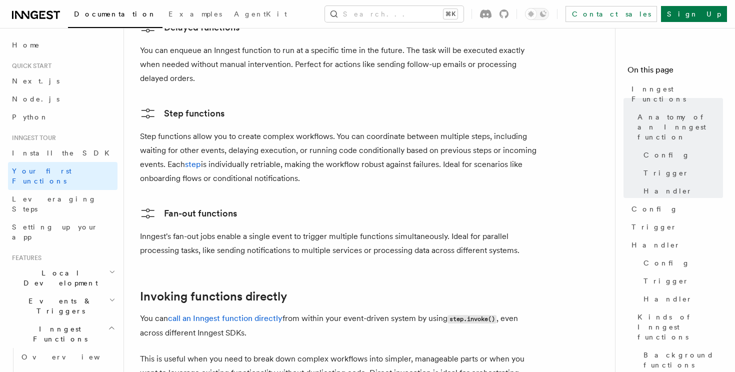
click at [366, 142] on p "Step functions allow you to create complex workflows. You can coordinate betwee…" at bounding box center [340, 157] width 400 height 56
drag, startPoint x: 408, startPoint y: 142, endPoint x: 328, endPoint y: 91, distance: 95.3
click at [328, 129] on p "Step functions allow you to create complex workflows. You can coordinate betwee…" at bounding box center [340, 157] width 400 height 56
drag, startPoint x: 431, startPoint y: 120, endPoint x: 452, endPoint y: 136, distance: 26.7
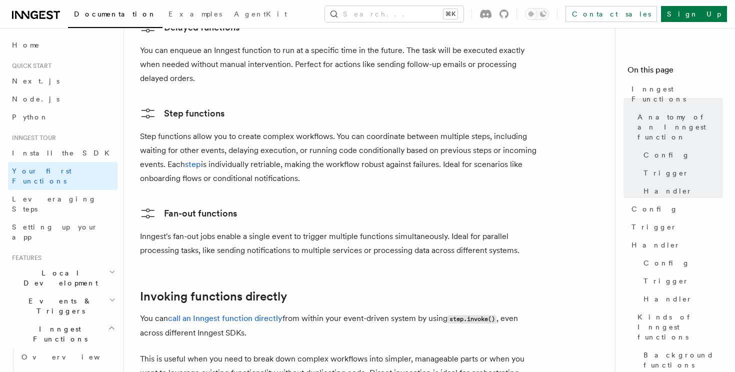
click at [452, 137] on p "Step functions allow you to create complex workflows. You can coordinate betwee…" at bounding box center [340, 157] width 400 height 56
click at [452, 136] on p "Step functions allow you to create complex workflows. You can coordinate betwee…" at bounding box center [340, 157] width 400 height 56
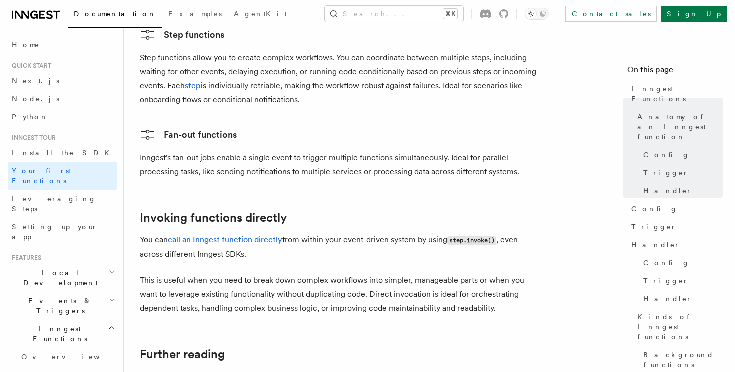
scroll to position [1919, 0]
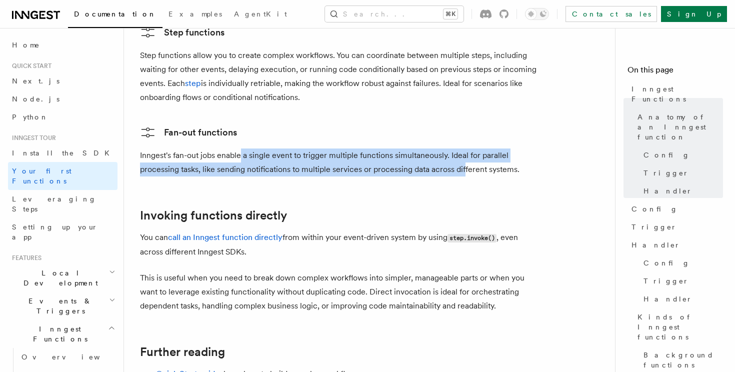
drag, startPoint x: 240, startPoint y: 120, endPoint x: 464, endPoint y: 132, distance: 224.8
click at [464, 148] on p "Inngest's fan-out jobs enable a single event to trigger multiple functions simu…" at bounding box center [340, 162] width 400 height 28
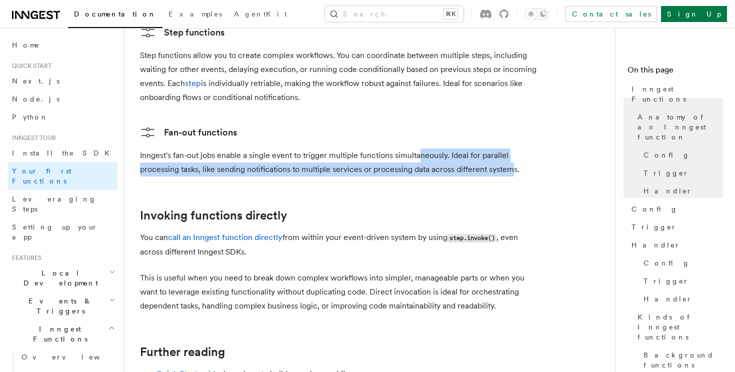
drag, startPoint x: 509, startPoint y: 134, endPoint x: 420, endPoint y: 122, distance: 89.7
click at [420, 148] on p "Inngest's fan-out jobs enable a single event to trigger multiple functions simu…" at bounding box center [340, 162] width 400 height 28
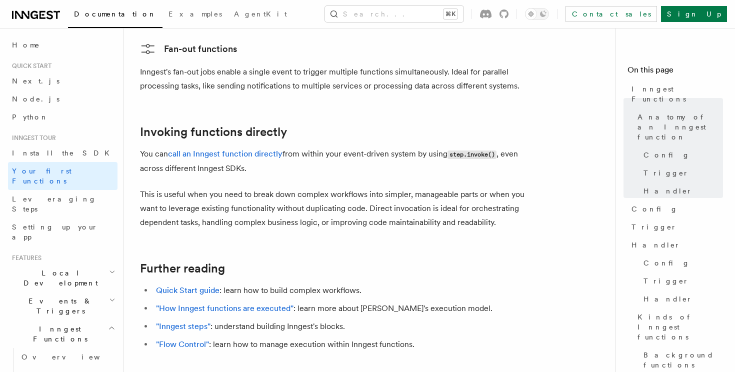
scroll to position [2004, 0]
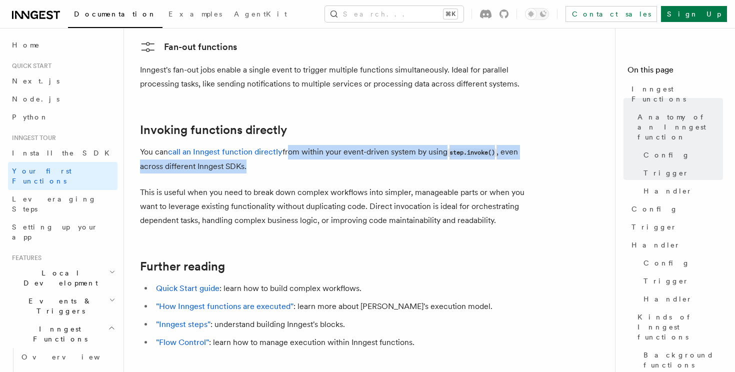
drag, startPoint x: 288, startPoint y: 112, endPoint x: 320, endPoint y: 122, distance: 34.0
click at [320, 145] on p "You can call an Inngest function directly from within your event-driven system …" at bounding box center [340, 159] width 400 height 28
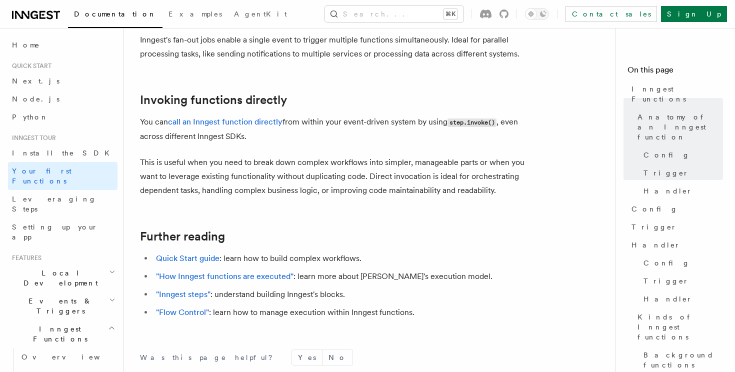
scroll to position [2049, 0]
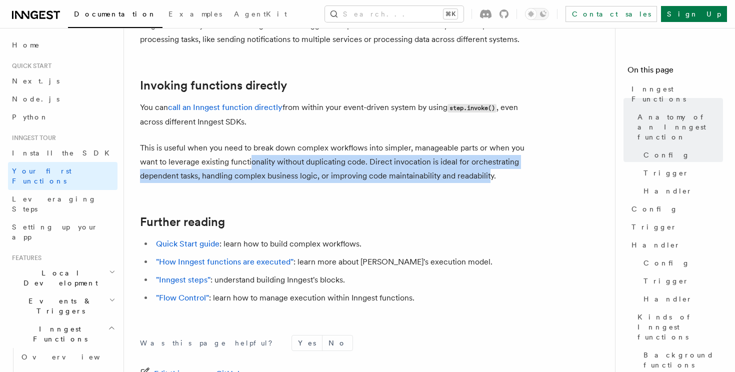
drag, startPoint x: 252, startPoint y: 117, endPoint x: 492, endPoint y: 132, distance: 240.5
click at [491, 141] on p "This is useful when you need to break down complex workflows into simpler, mana…" at bounding box center [340, 162] width 400 height 42
click at [492, 141] on p "This is useful when you need to break down complex workflows into simpler, mana…" at bounding box center [340, 162] width 400 height 42
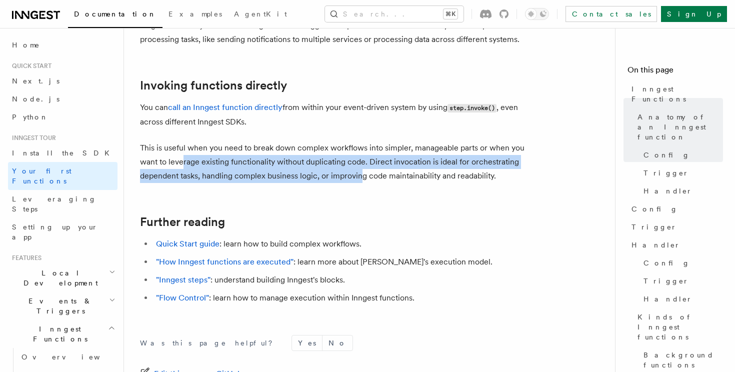
drag, startPoint x: 182, startPoint y: 120, endPoint x: 394, endPoint y: 141, distance: 213.0
click at [393, 141] on p "This is useful when you need to break down complex workflows into simpler, mana…" at bounding box center [340, 162] width 400 height 42
click at [394, 141] on p "This is useful when you need to break down complex workflows into simpler, mana…" at bounding box center [340, 162] width 400 height 42
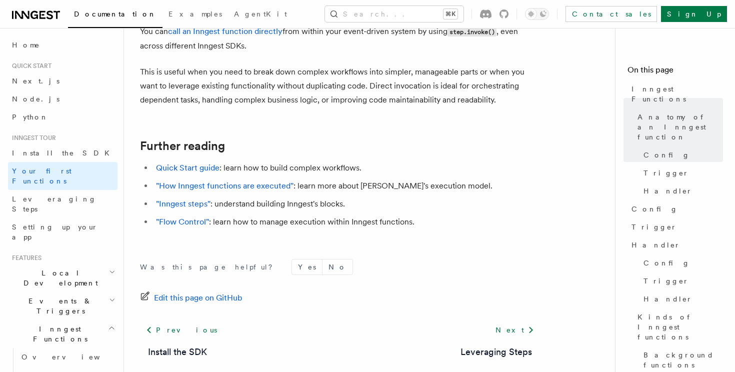
scroll to position [2124, 0]
click at [516, 321] on link "Next" at bounding box center [514, 330] width 50 height 18
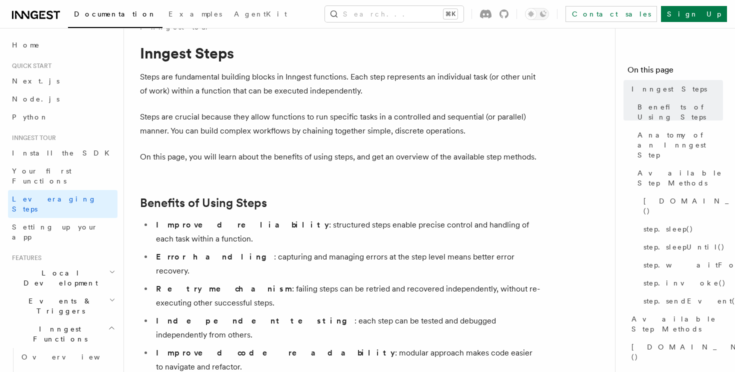
scroll to position [19, 0]
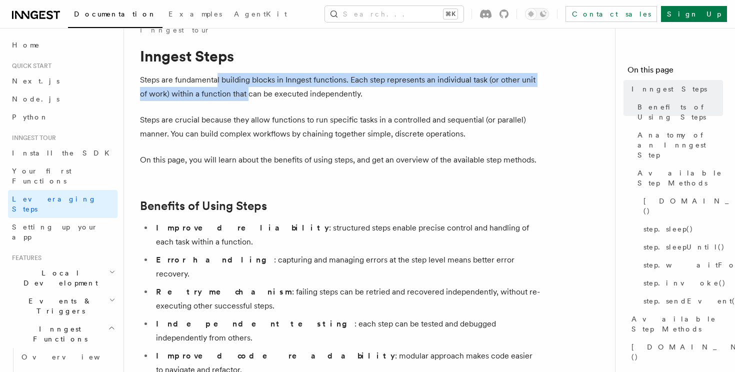
drag, startPoint x: 217, startPoint y: 81, endPoint x: 320, endPoint y: 151, distance: 124.5
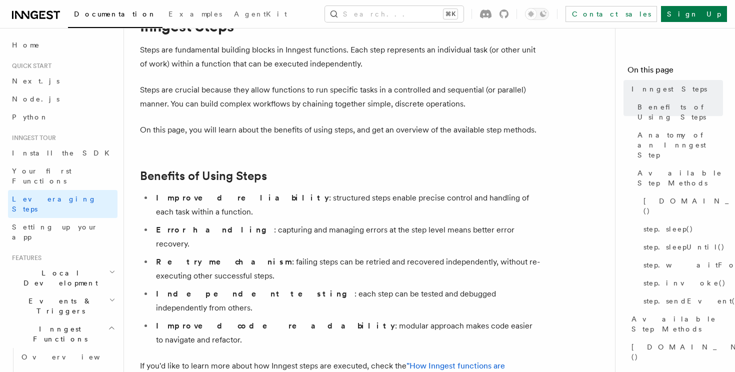
scroll to position [50, 0]
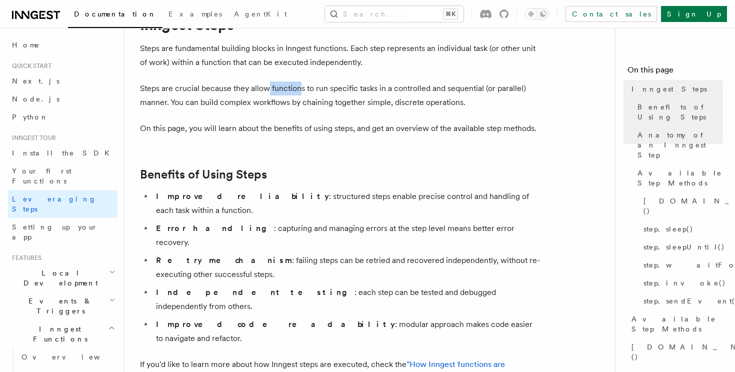
drag, startPoint x: 265, startPoint y: 88, endPoint x: 384, endPoint y: 110, distance: 121.0
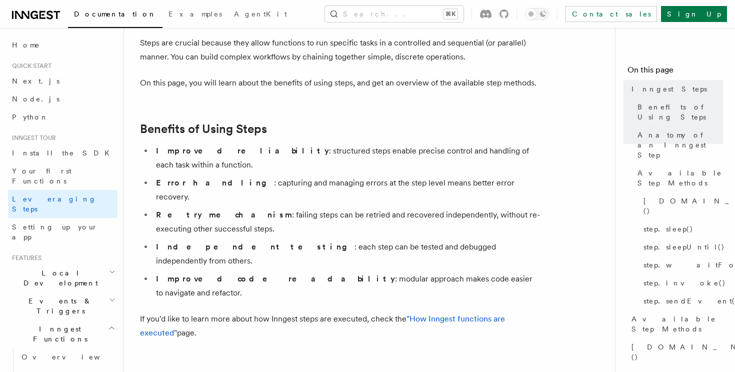
scroll to position [110, 0]
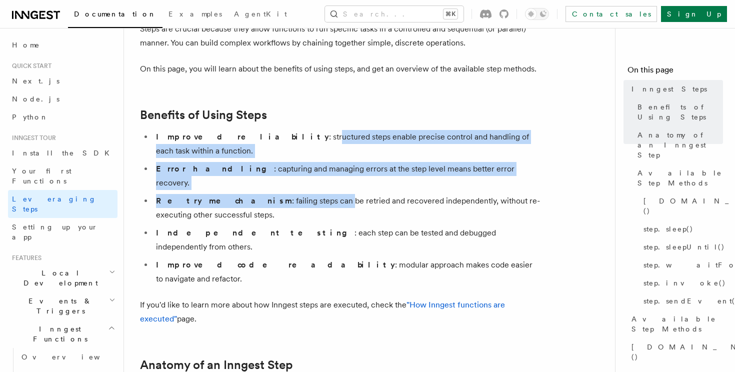
drag, startPoint x: 240, startPoint y: 135, endPoint x: 282, endPoint y: 170, distance: 54.4
click at [282, 168] on ul "Improved reliability : structured steps enable precise control and handling of …" at bounding box center [340, 208] width 400 height 156
click at [282, 194] on li "Retry mechanism : failing steps can be retried and recovered independently, wit…" at bounding box center [346, 208] width 387 height 28
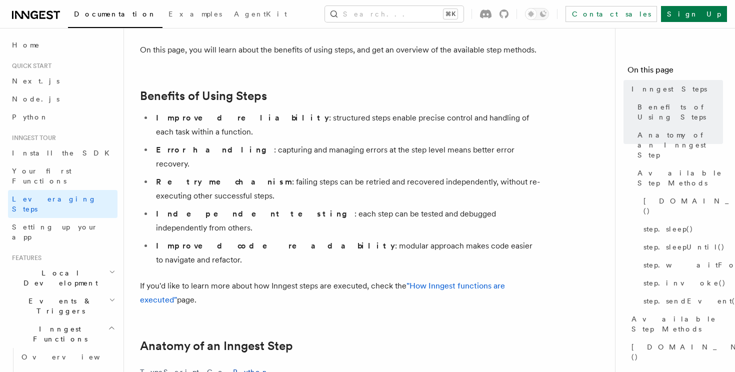
scroll to position [130, 0]
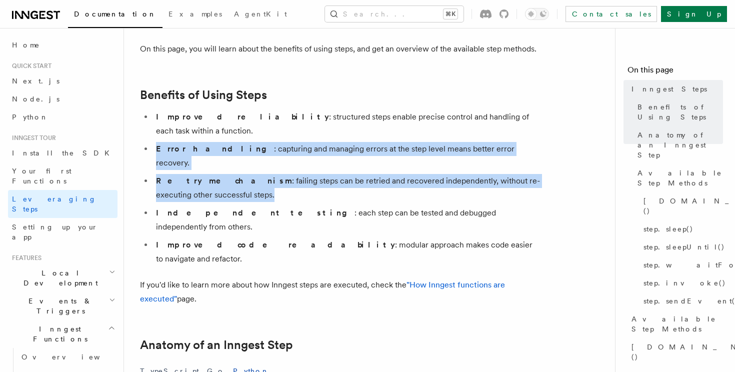
drag, startPoint x: 233, startPoint y: 125, endPoint x: 255, endPoint y: 167, distance: 47.6
click at [255, 167] on ul "Improved reliability : structured steps enable precise control and handling of …" at bounding box center [340, 188] width 400 height 156
click at [255, 174] on li "Retry mechanism : failing steps can be retried and recovered independently, wit…" at bounding box center [346, 188] width 387 height 28
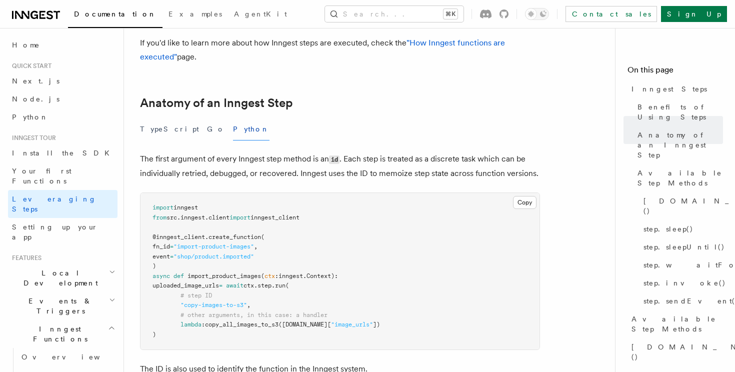
scroll to position [416, 0]
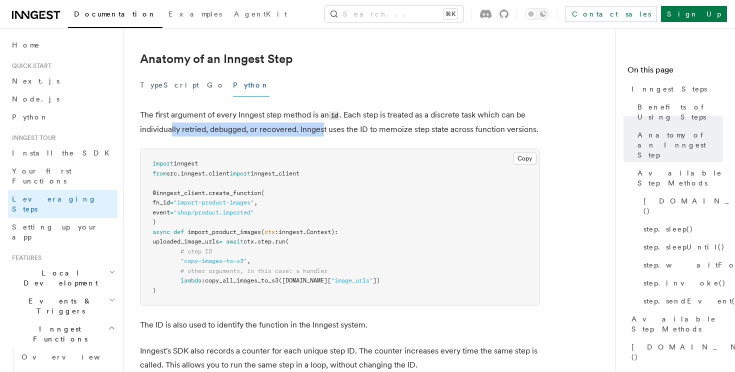
drag, startPoint x: 170, startPoint y: 67, endPoint x: 330, endPoint y: 74, distance: 160.6
click at [329, 108] on p "The first argument of every Inngest step method is an id . Each step is treated…" at bounding box center [340, 122] width 400 height 28
click at [330, 108] on p "The first argument of every Inngest step method is an id . Each step is treated…" at bounding box center [340, 122] width 400 height 28
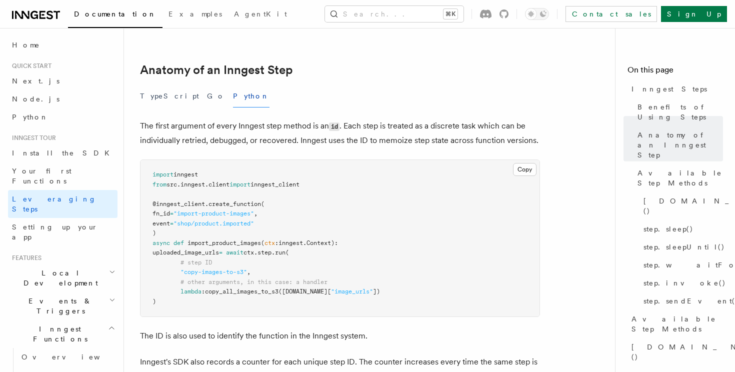
scroll to position [403, 0]
drag, startPoint x: 460, startPoint y: 80, endPoint x: 441, endPoint y: 80, distance: 18.5
click at [441, 120] on p "The first argument of every Inngest step method is an id . Each step is treated…" at bounding box center [340, 134] width 400 height 28
drag, startPoint x: 359, startPoint y: 84, endPoint x: 389, endPoint y: 85, distance: 29.5
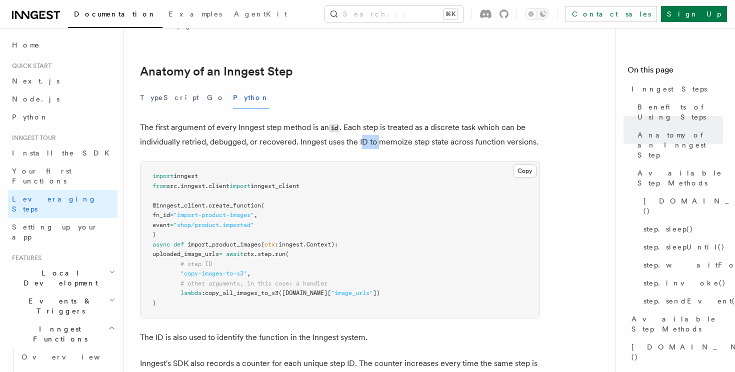
click at [387, 120] on p "The first argument of every Inngest step method is an id . Each step is treated…" at bounding box center [340, 134] width 400 height 28
click at [360, 120] on p "The first argument of every Inngest step method is an id . Each step is treated…" at bounding box center [340, 134] width 400 height 28
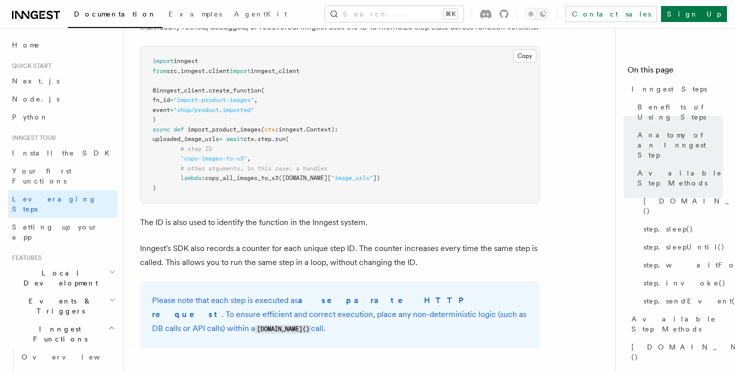
scroll to position [541, 0]
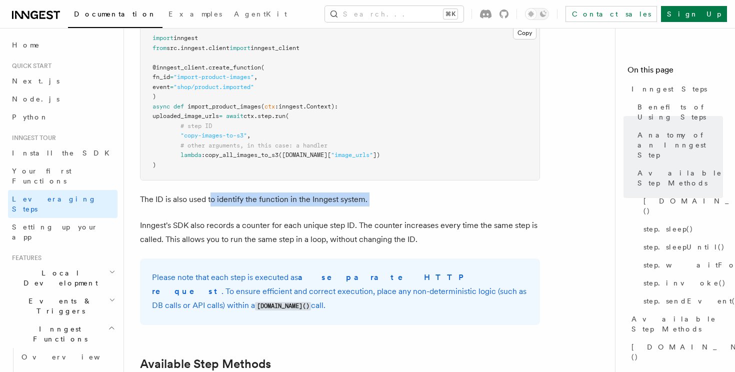
drag, startPoint x: 210, startPoint y: 140, endPoint x: 324, endPoint y: 152, distance: 114.6
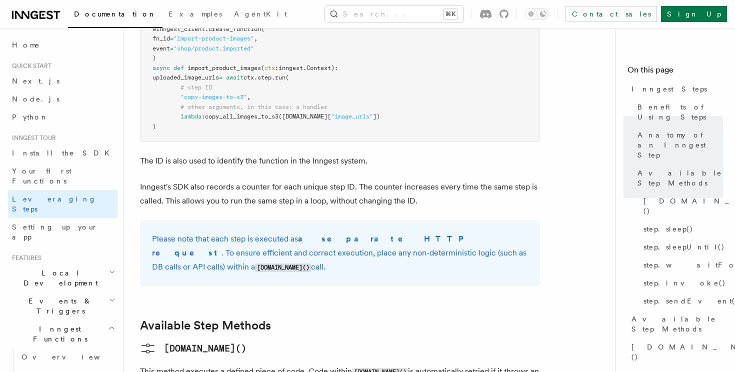
scroll to position [592, 0]
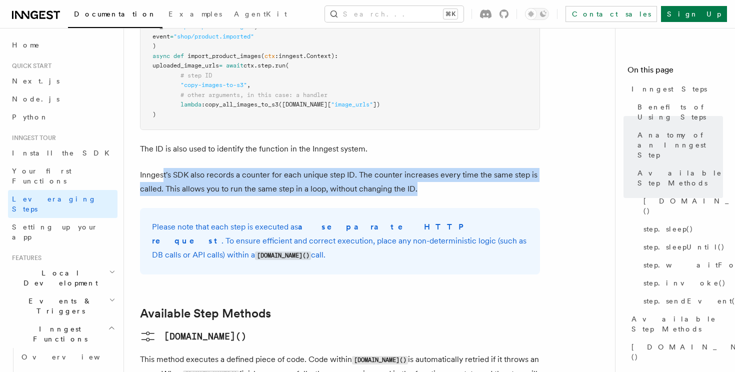
drag, startPoint x: 164, startPoint y: 117, endPoint x: 440, endPoint y: 132, distance: 276.4
click at [440, 168] on p "Inngest's SDK also records a counter for each unique step ID. The counter incre…" at bounding box center [340, 182] width 400 height 28
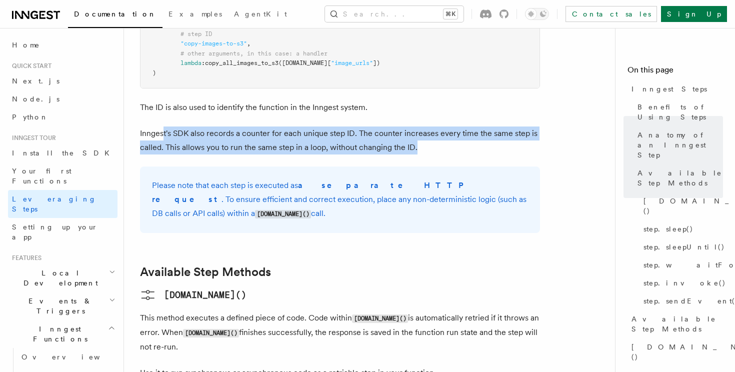
scroll to position [635, 0]
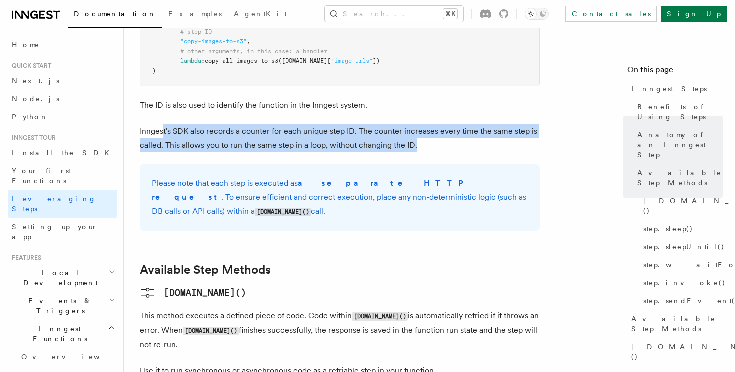
drag, startPoint x: 269, startPoint y: 131, endPoint x: 399, endPoint y: 152, distance: 131.1
click at [399, 164] on div "Please note that each step is executed as a separate HTTP request . To ensure e…" at bounding box center [340, 197] width 400 height 66
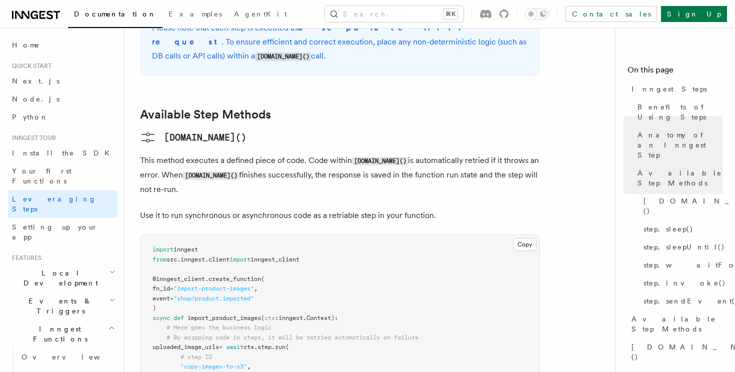
scroll to position [791, 0]
